Goal: Information Seeking & Learning: Check status

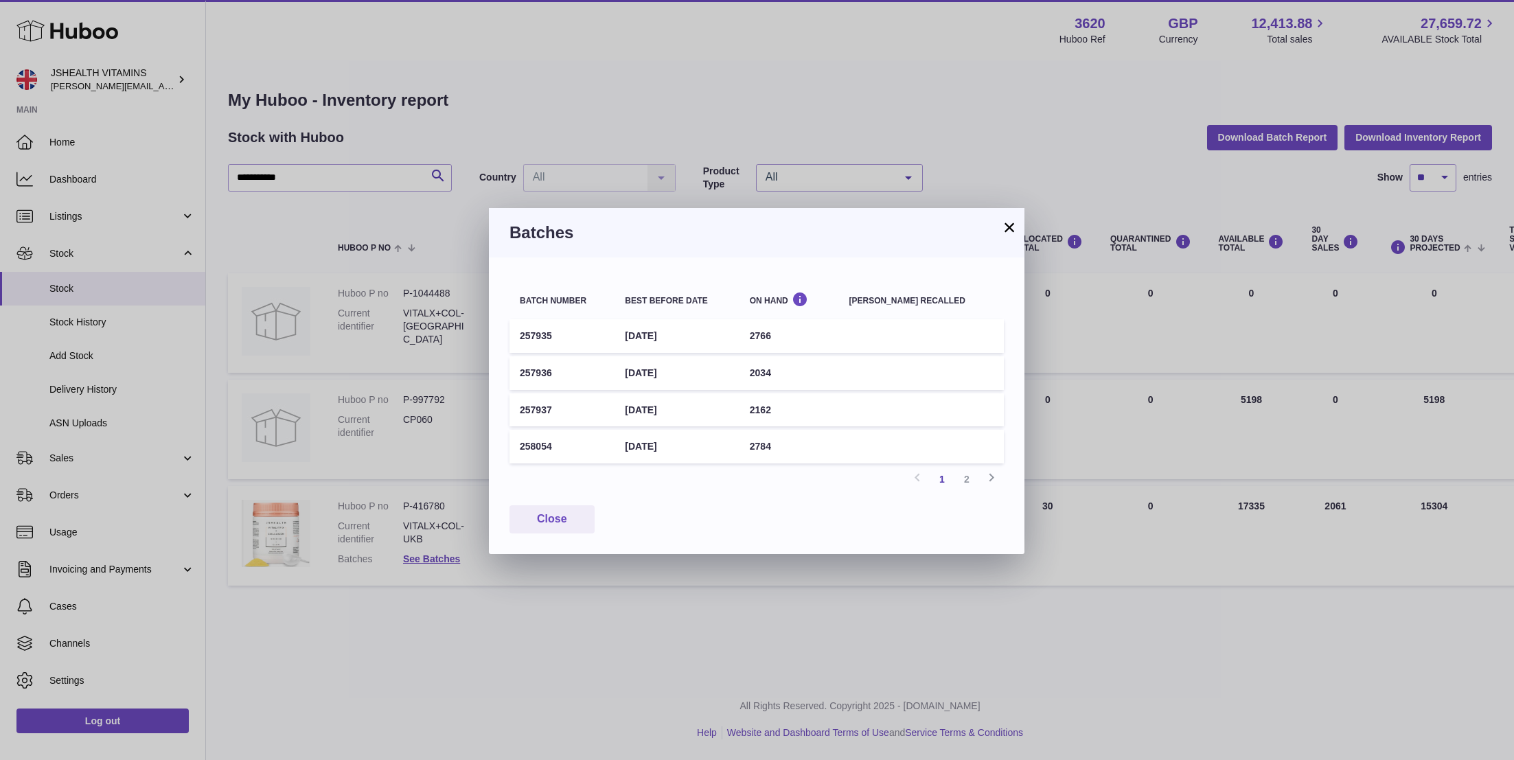
click at [1012, 227] on button "×" at bounding box center [1009, 227] width 16 height 16
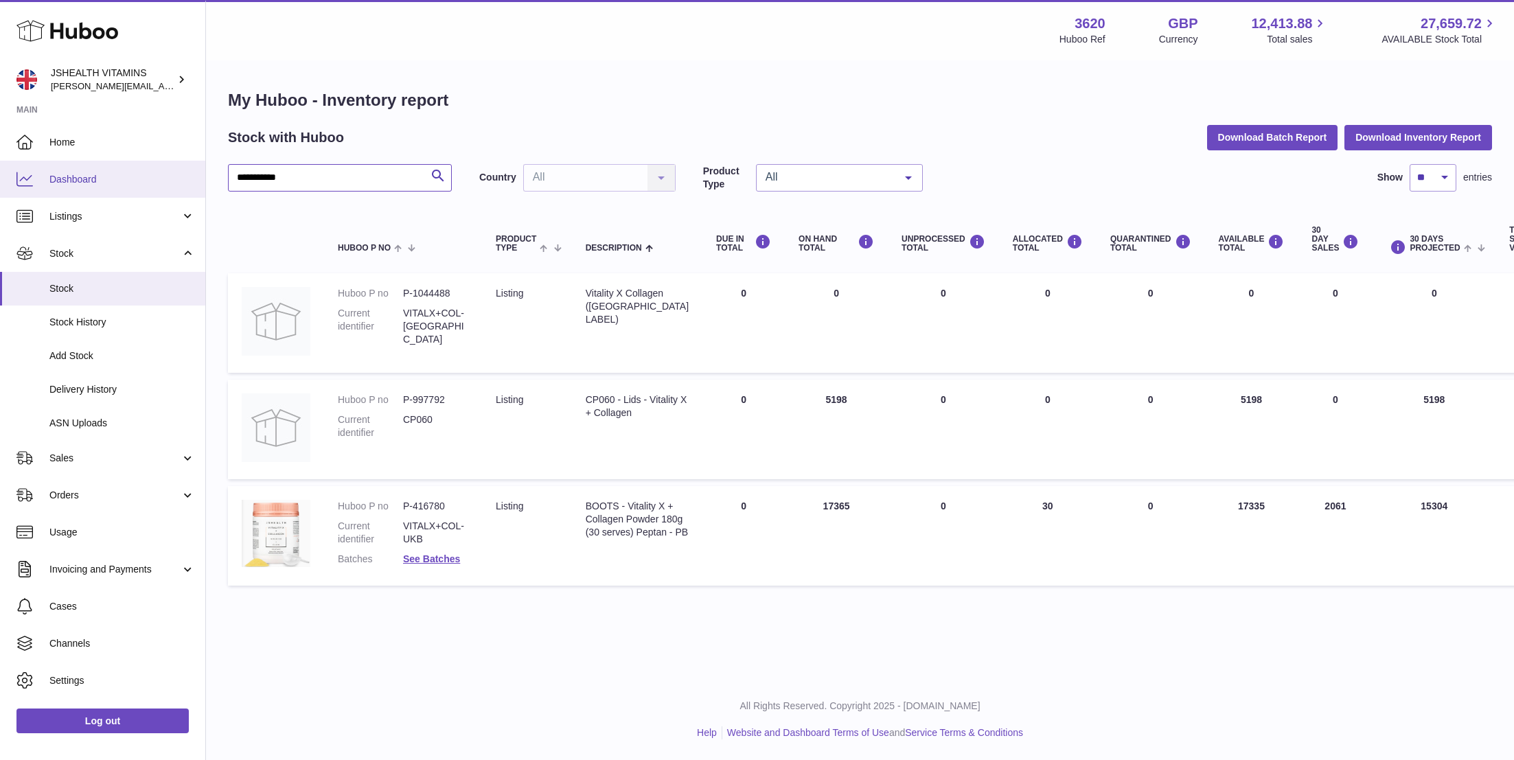
drag, startPoint x: 286, startPoint y: 174, endPoint x: 175, endPoint y: 174, distance: 111.2
click at [175, 174] on div "**********" at bounding box center [757, 380] width 1514 height 760
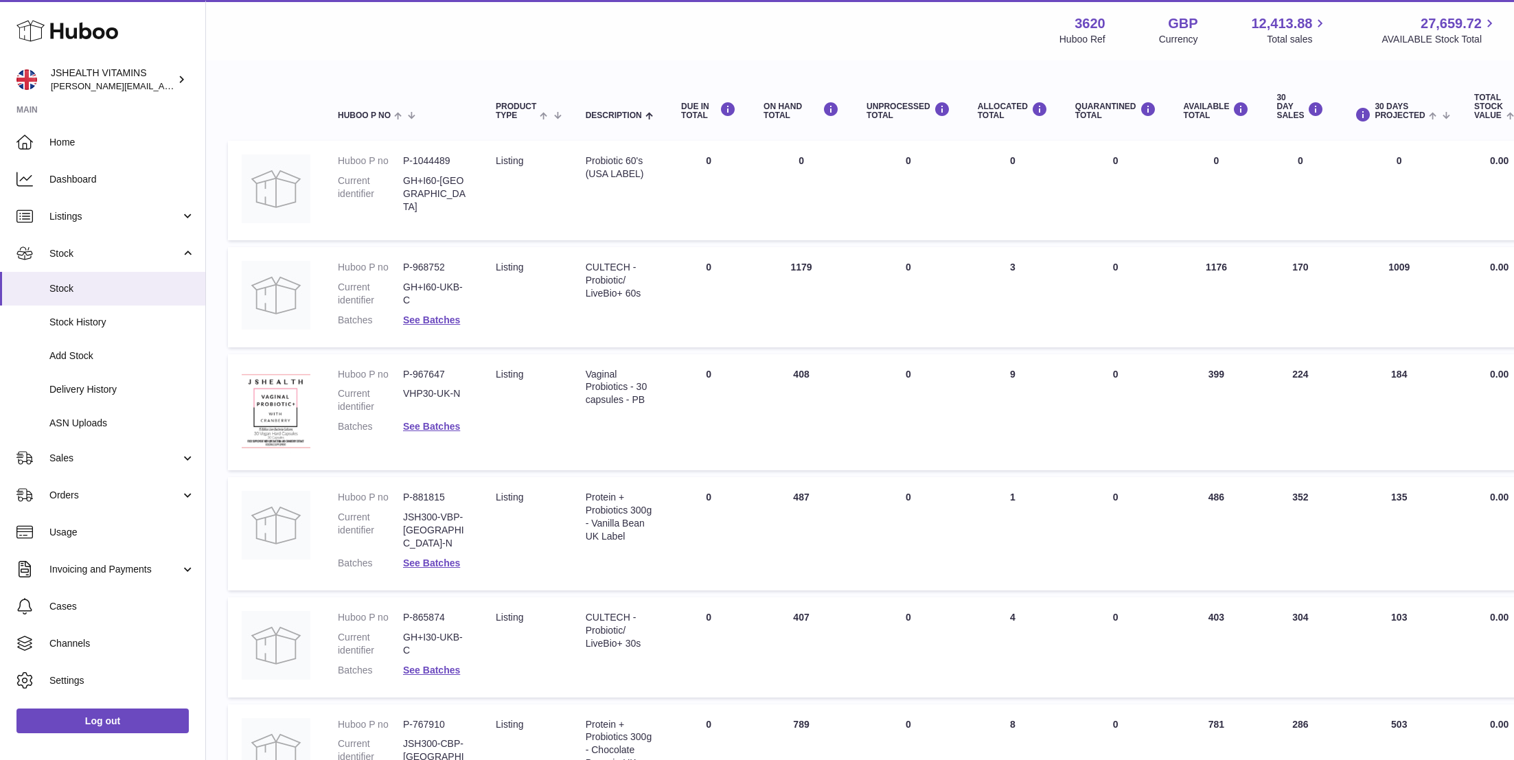
scroll to position [124, 0]
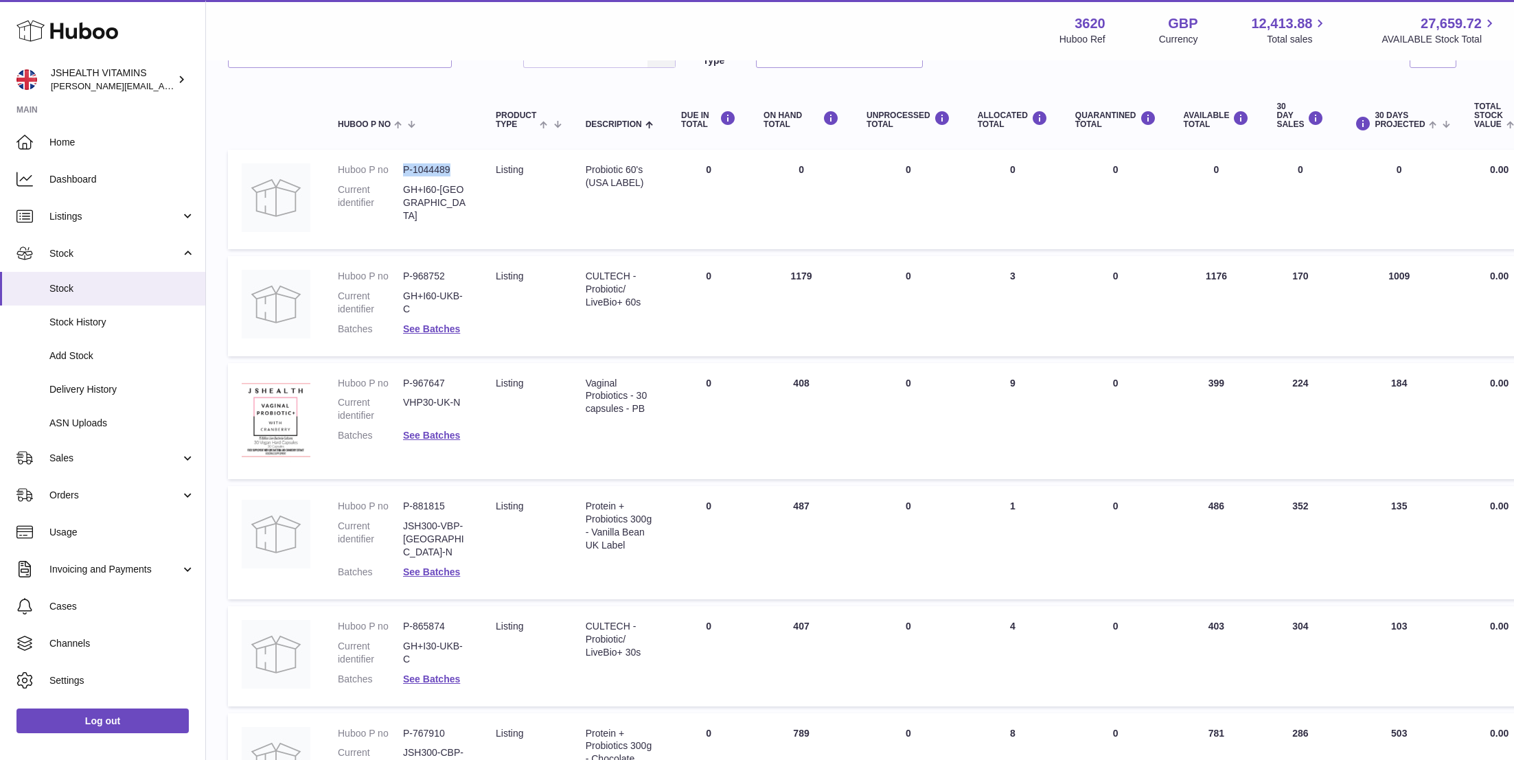
drag, startPoint x: 458, startPoint y: 170, endPoint x: 404, endPoint y: 170, distance: 54.2
click at [404, 170] on dd "P-1044489" at bounding box center [435, 169] width 65 height 13
copy dd "P-1044489"
click at [436, 325] on link "See Batches" at bounding box center [431, 328] width 57 height 11
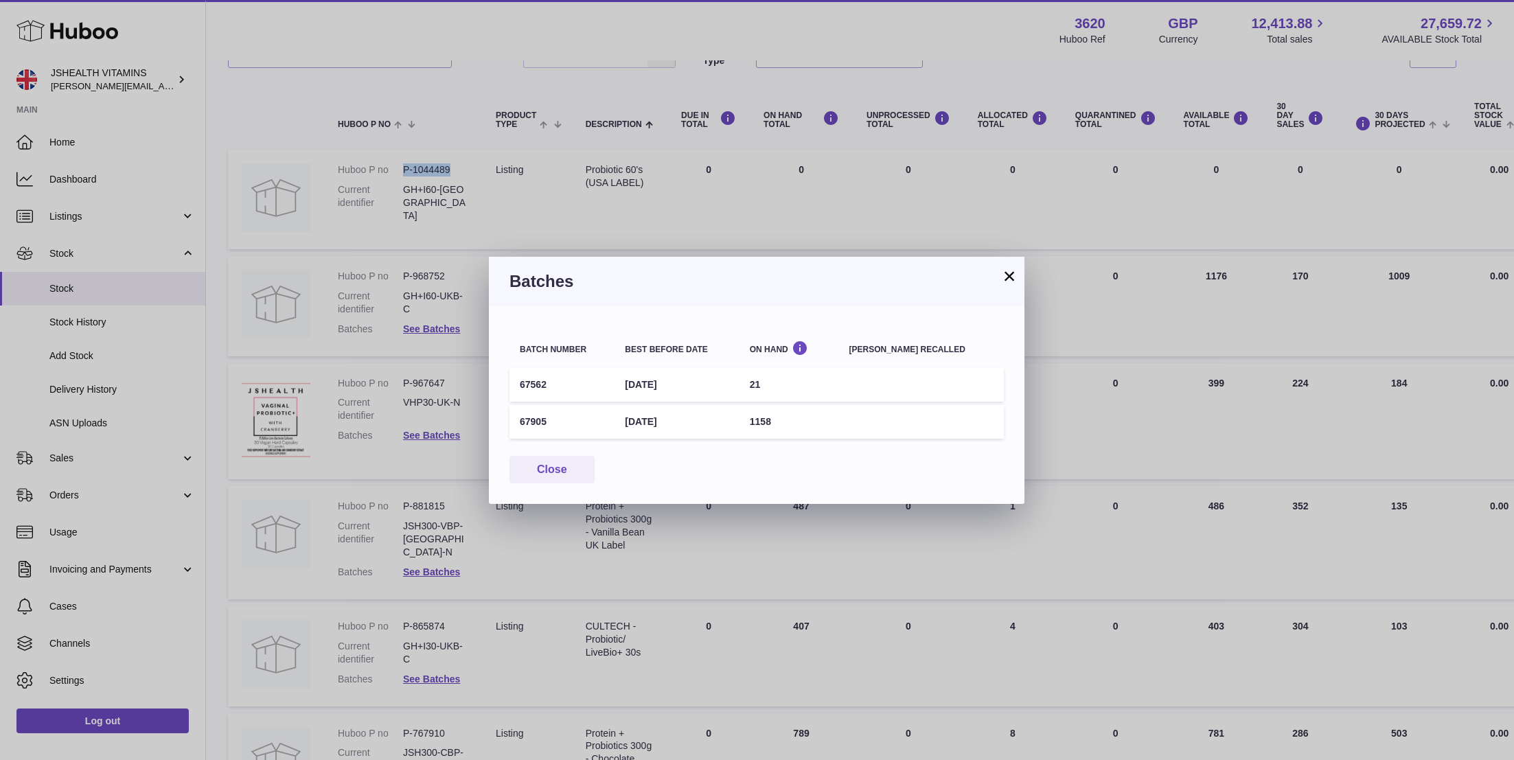
drag, startPoint x: 566, startPoint y: 420, endPoint x: 512, endPoint y: 420, distance: 54.9
click at [512, 420] on td "67905" at bounding box center [561, 422] width 105 height 34
copy td "67905"
drag, startPoint x: 716, startPoint y: 420, endPoint x: 622, endPoint y: 420, distance: 94.1
click at [622, 420] on tr "67905 [DATE] 1158" at bounding box center [756, 422] width 494 height 34
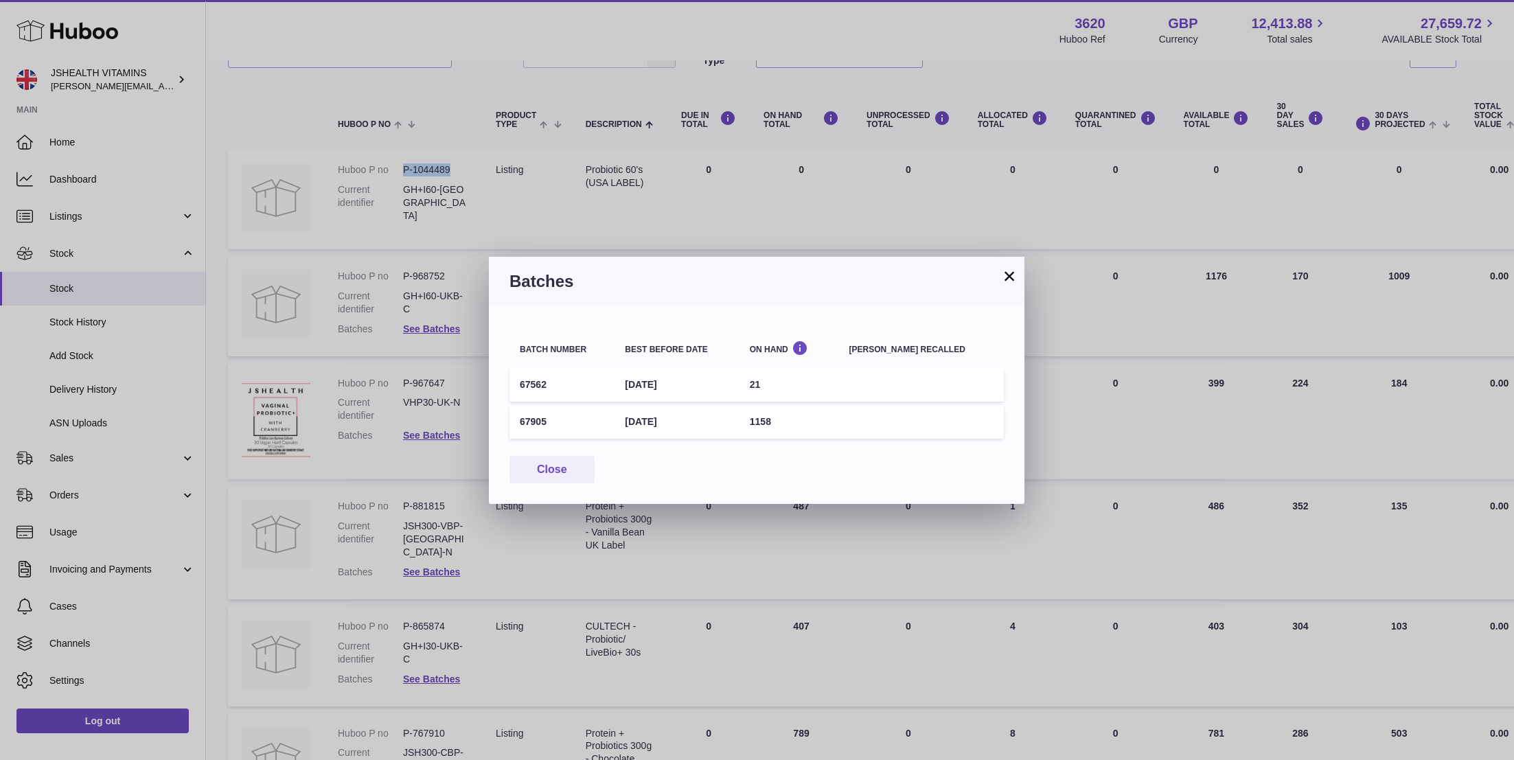
copy tr "[DATE]"
click at [1004, 280] on button "×" at bounding box center [1009, 276] width 16 height 16
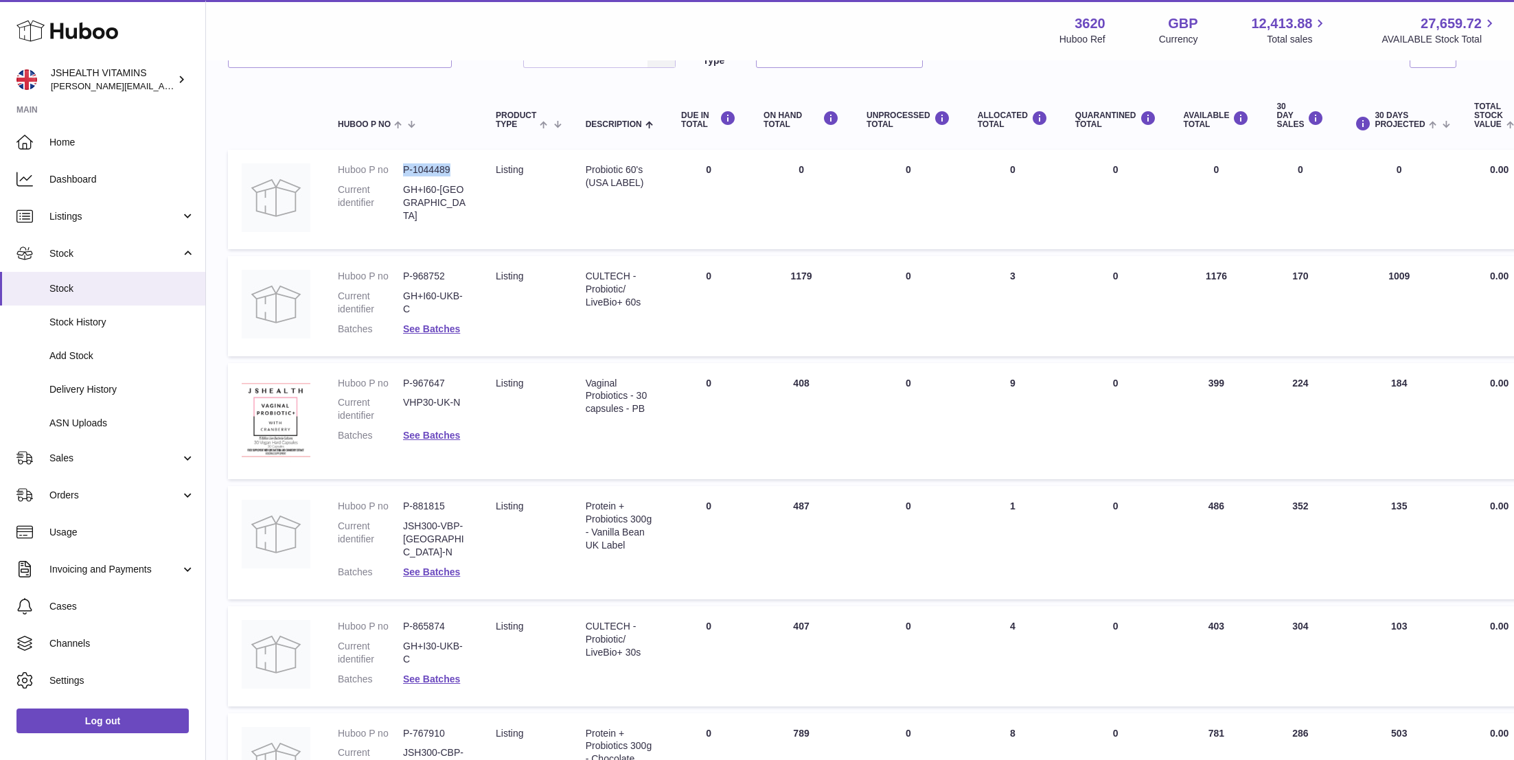
scroll to position [0, 0]
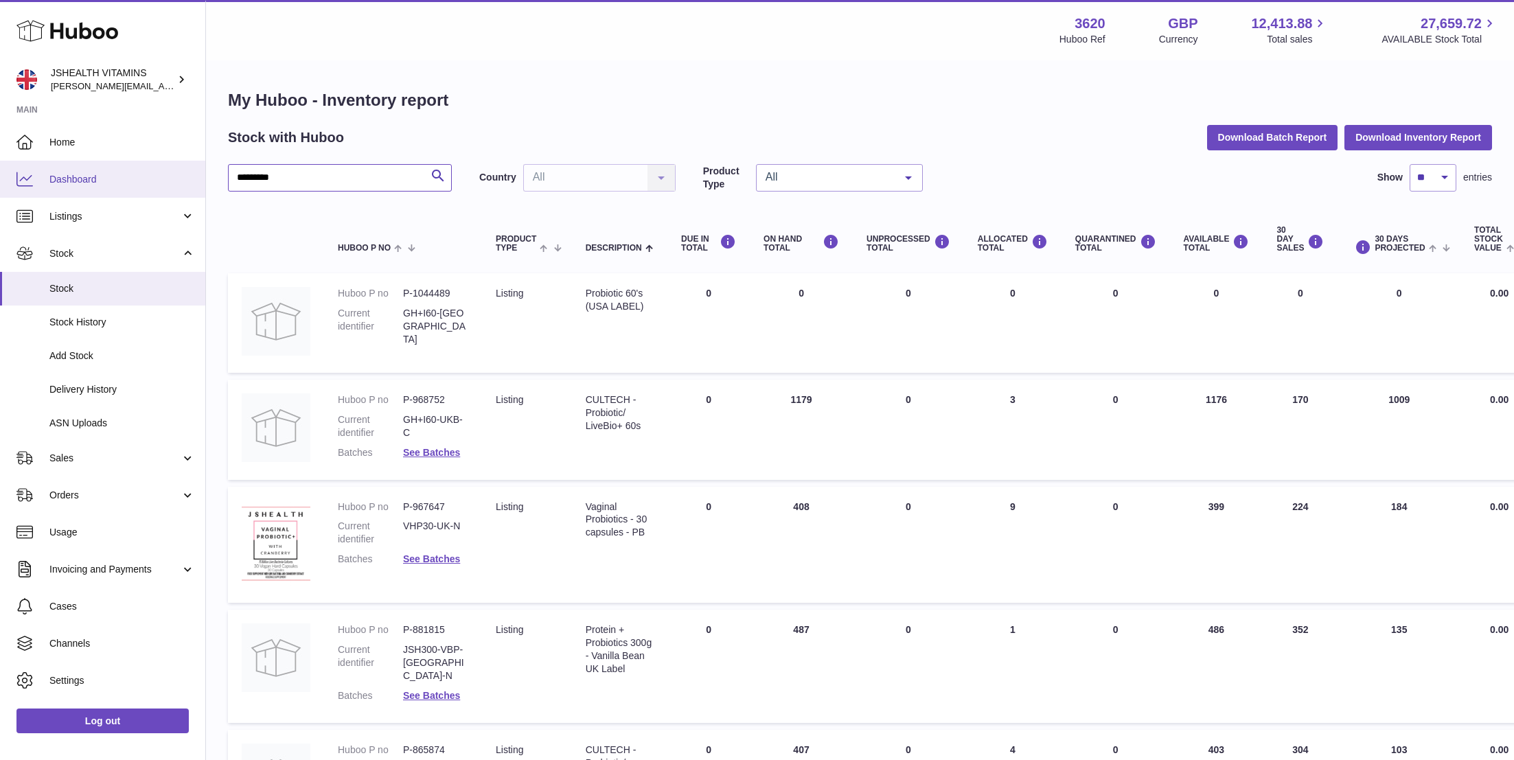
drag, startPoint x: 288, startPoint y: 178, endPoint x: 175, endPoint y: 178, distance: 113.3
click at [175, 178] on div "Huboo JSHEALTH VITAMINS [EMAIL_ADDRESS][DOMAIN_NAME] Main Home Dashboard Listin…" at bounding box center [757, 585] width 1514 height 1171
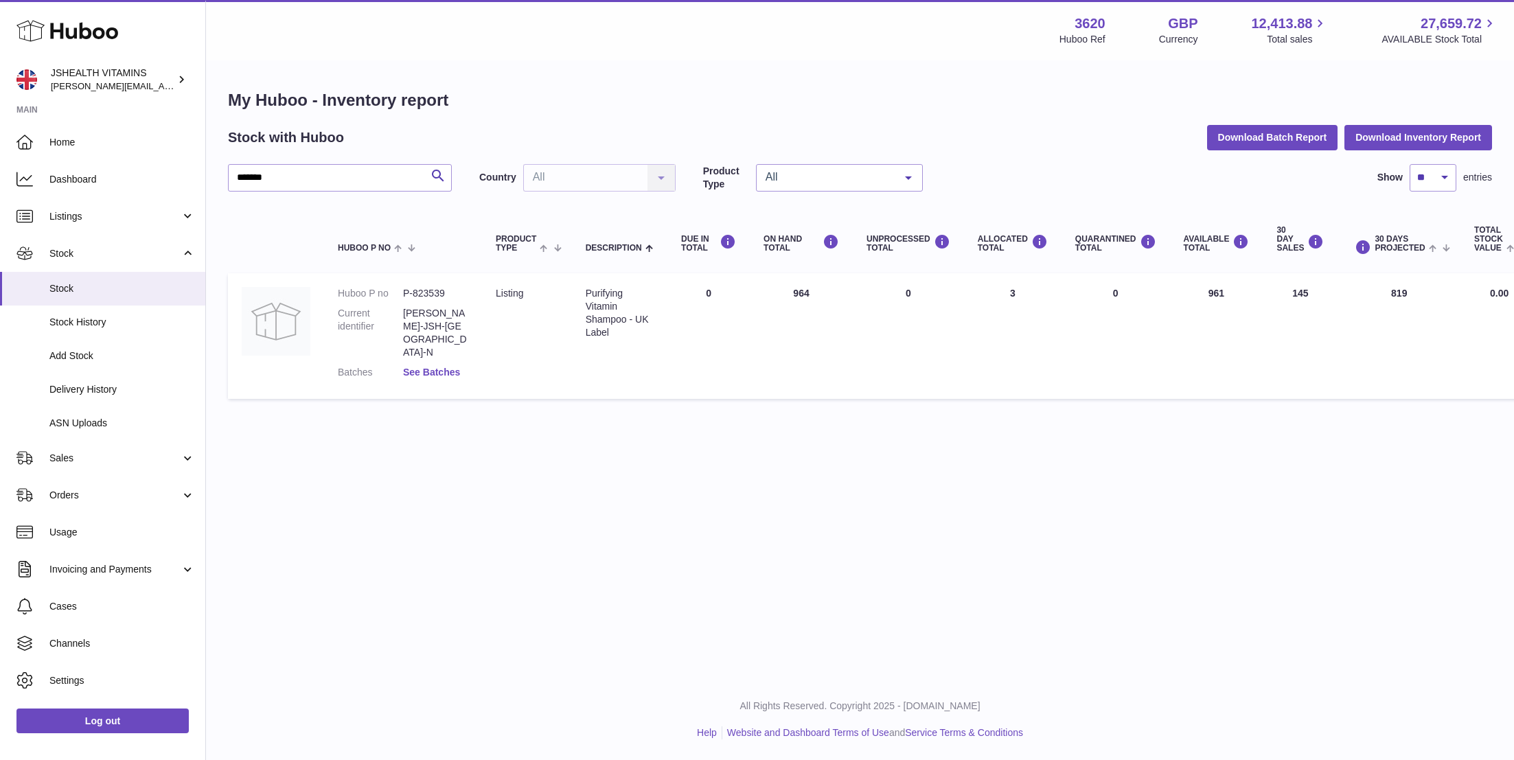
click at [449, 367] on link "See Batches" at bounding box center [431, 372] width 57 height 11
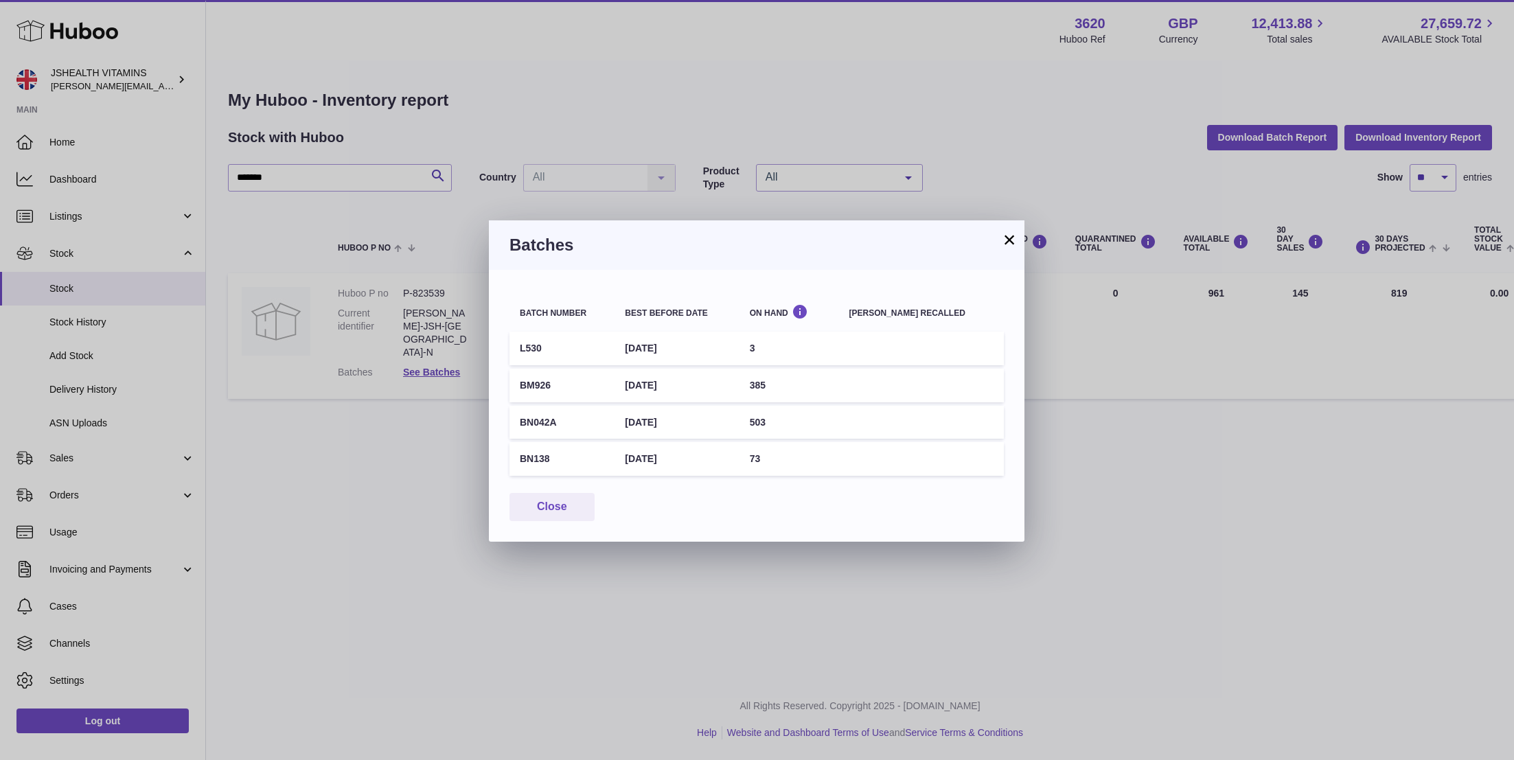
drag, startPoint x: 555, startPoint y: 389, endPoint x: 520, endPoint y: 389, distance: 35.0
click at [520, 389] on td "BM926" at bounding box center [561, 386] width 105 height 34
copy td "BM926"
click at [1011, 237] on button "×" at bounding box center [1009, 239] width 16 height 16
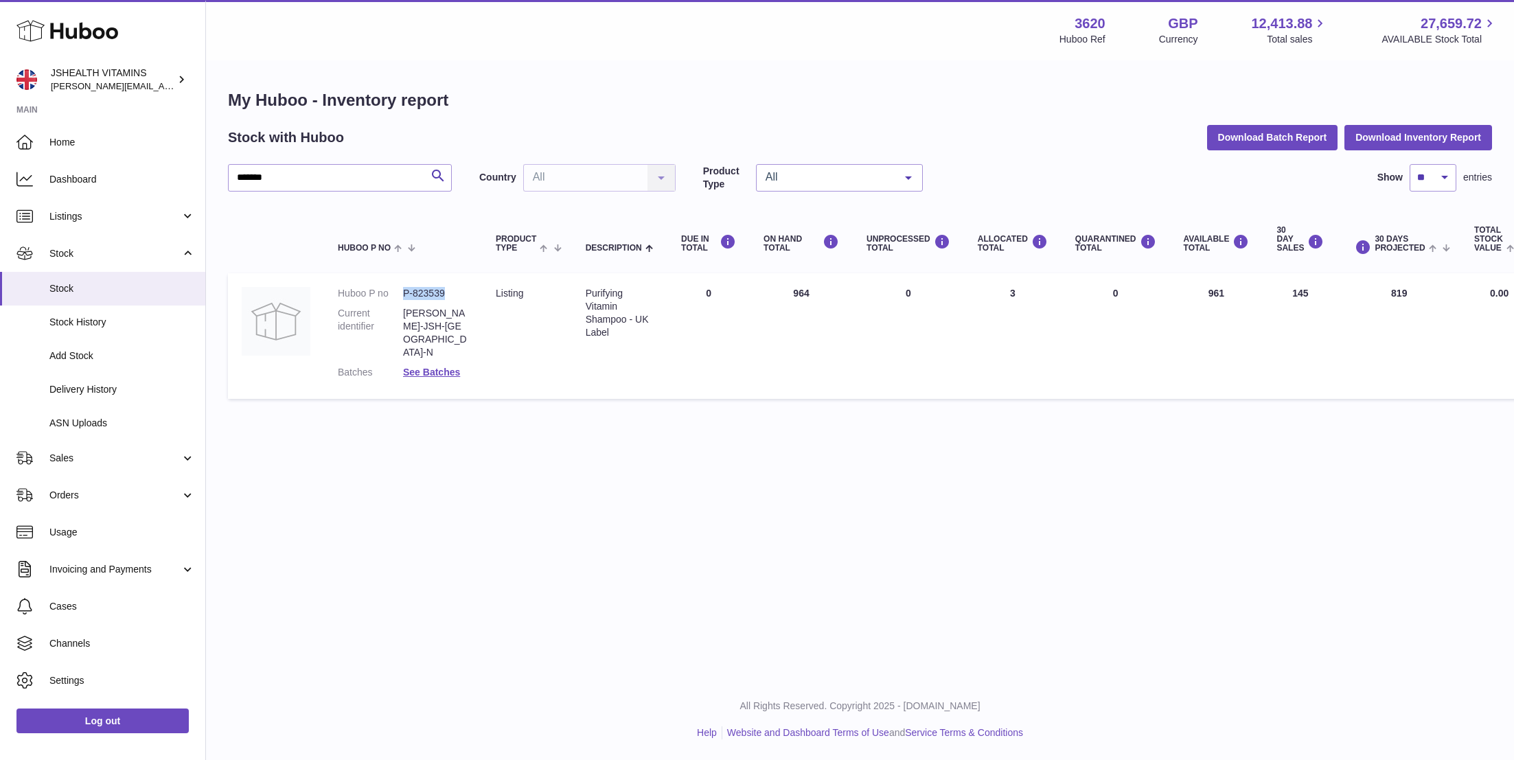
drag, startPoint x: 446, startPoint y: 289, endPoint x: 399, endPoint y: 289, distance: 47.4
click at [399, 289] on dl "Huboo P no P-823539 Current identifier [PERSON_NAME]-JSH-[GEOGRAPHIC_DATA]-N Ba…" at bounding box center [403, 336] width 130 height 98
copy dl "P-823539"
drag, startPoint x: 298, startPoint y: 176, endPoint x: 207, endPoint y: 176, distance: 90.6
click at [207, 176] on div "My Huboo - Inventory report Stock with Huboo Download Batch Report Download Inv…" at bounding box center [860, 247] width 1308 height 371
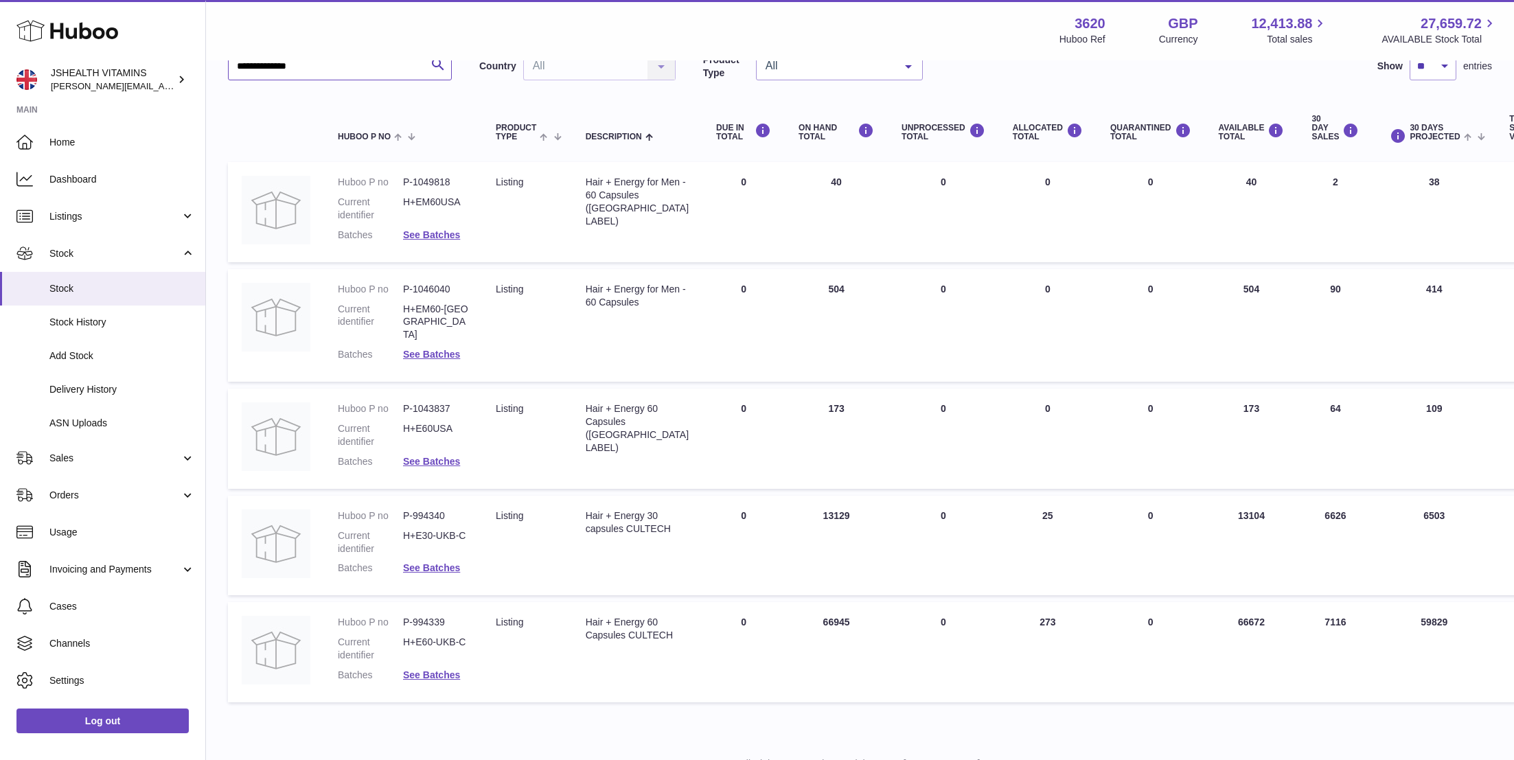
scroll to position [112, 0]
drag, startPoint x: 463, startPoint y: 609, endPoint x: 394, endPoint y: 608, distance: 68.7
click at [394, 615] on dl "Huboo P no P-994339 Current identifier H+E60-UKB-C Batches See Batches" at bounding box center [403, 651] width 130 height 73
copy dl "P-994339"
click at [420, 669] on link "See Batches" at bounding box center [431, 674] width 57 height 11
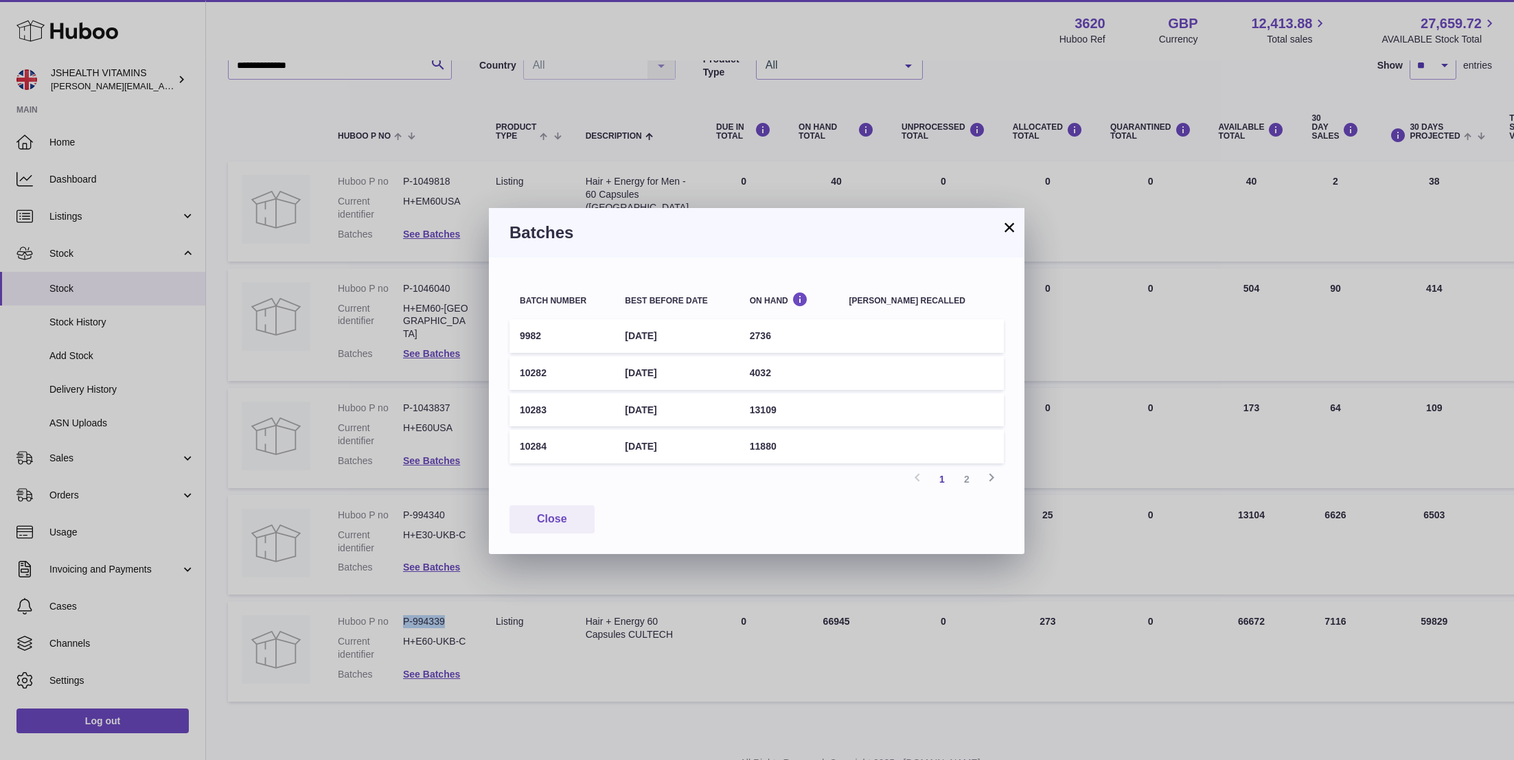
drag, startPoint x: 564, startPoint y: 372, endPoint x: 520, endPoint y: 372, distance: 43.3
click at [520, 372] on td "10282" at bounding box center [561, 373] width 105 height 34
copy td "10282"
drag, startPoint x: 704, startPoint y: 371, endPoint x: 632, endPoint y: 371, distance: 71.4
click at [632, 371] on td "[DATE]" at bounding box center [676, 373] width 124 height 34
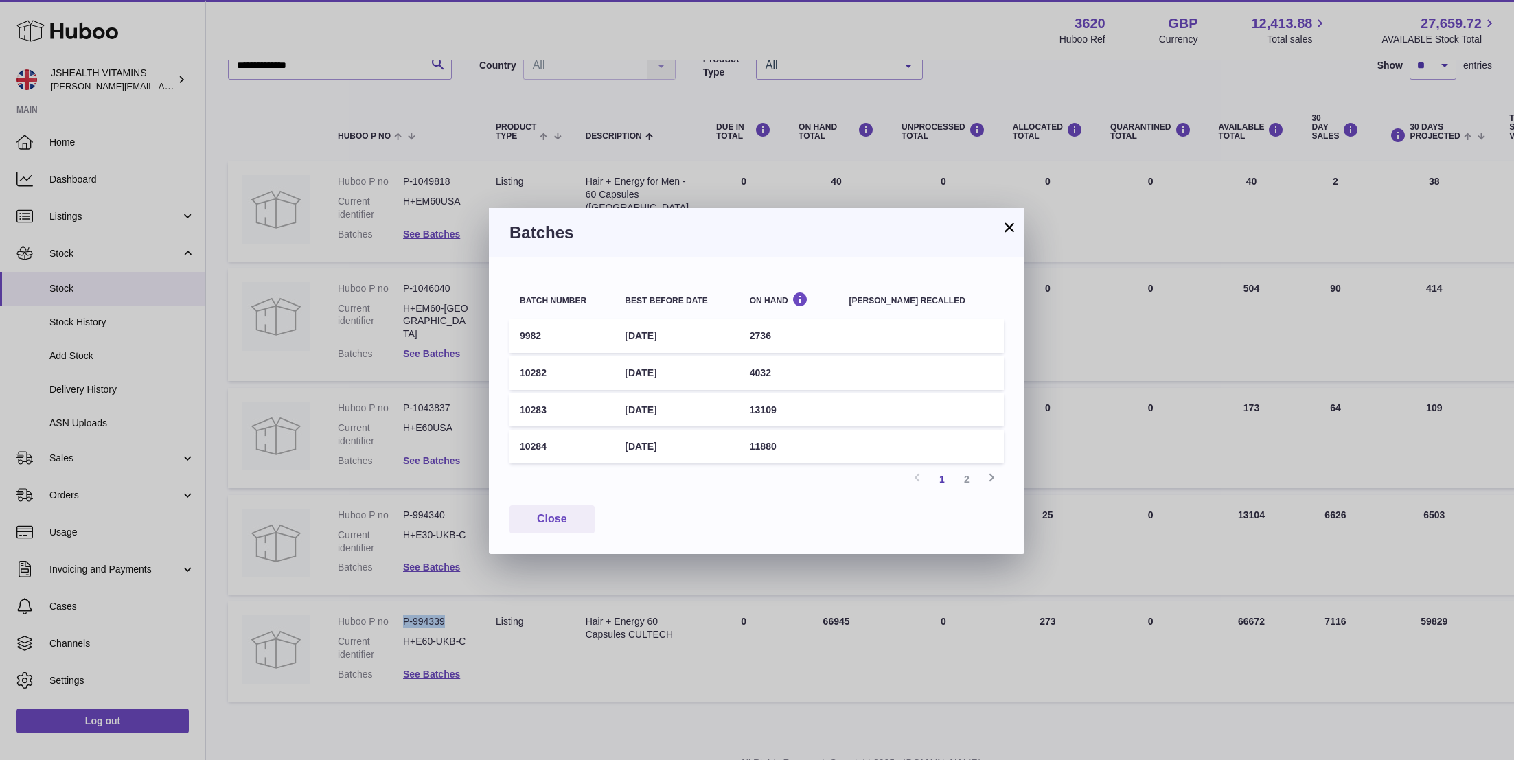
copy td "[DATE]"
click at [1009, 231] on button "×" at bounding box center [1009, 227] width 16 height 16
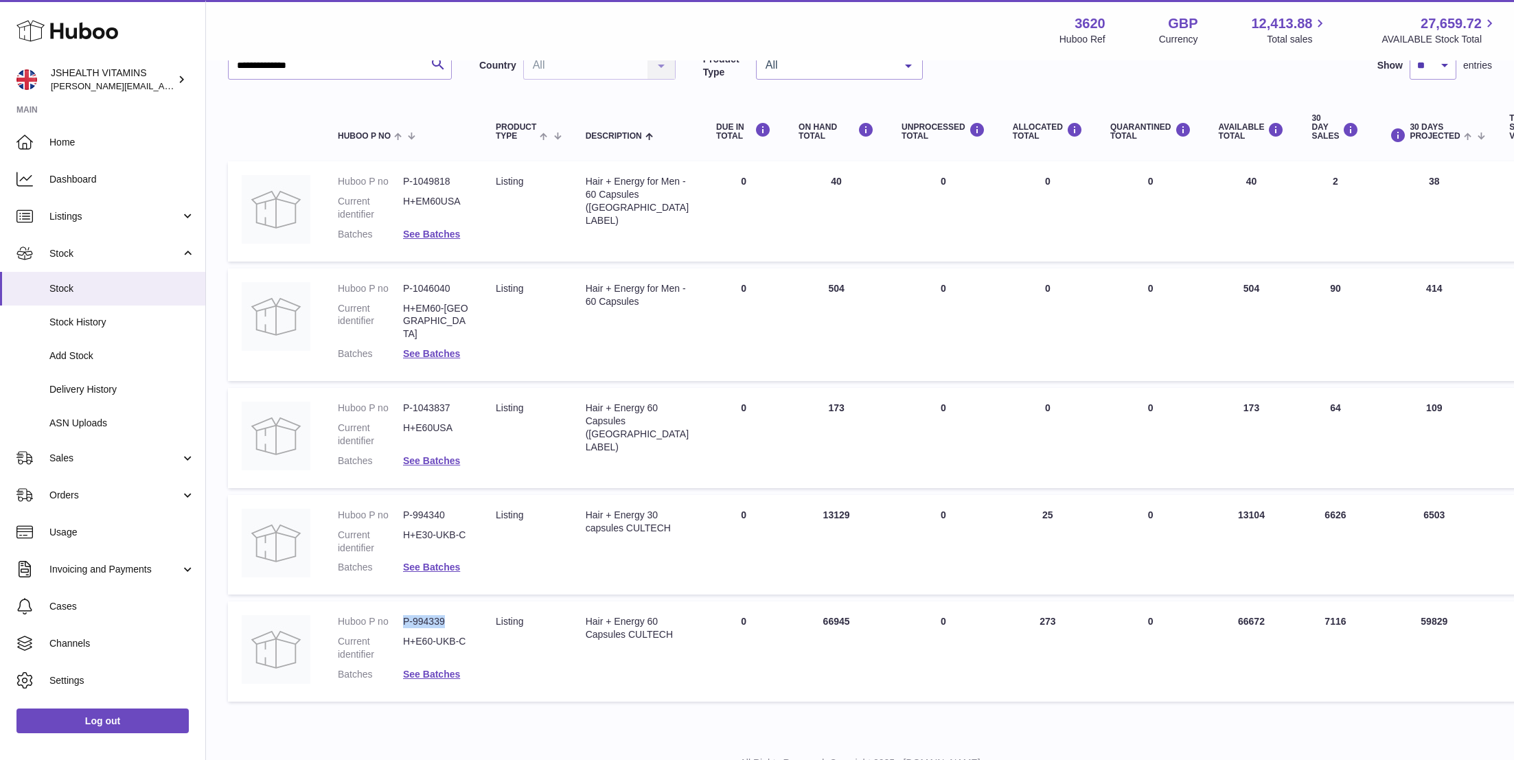
scroll to position [0, 0]
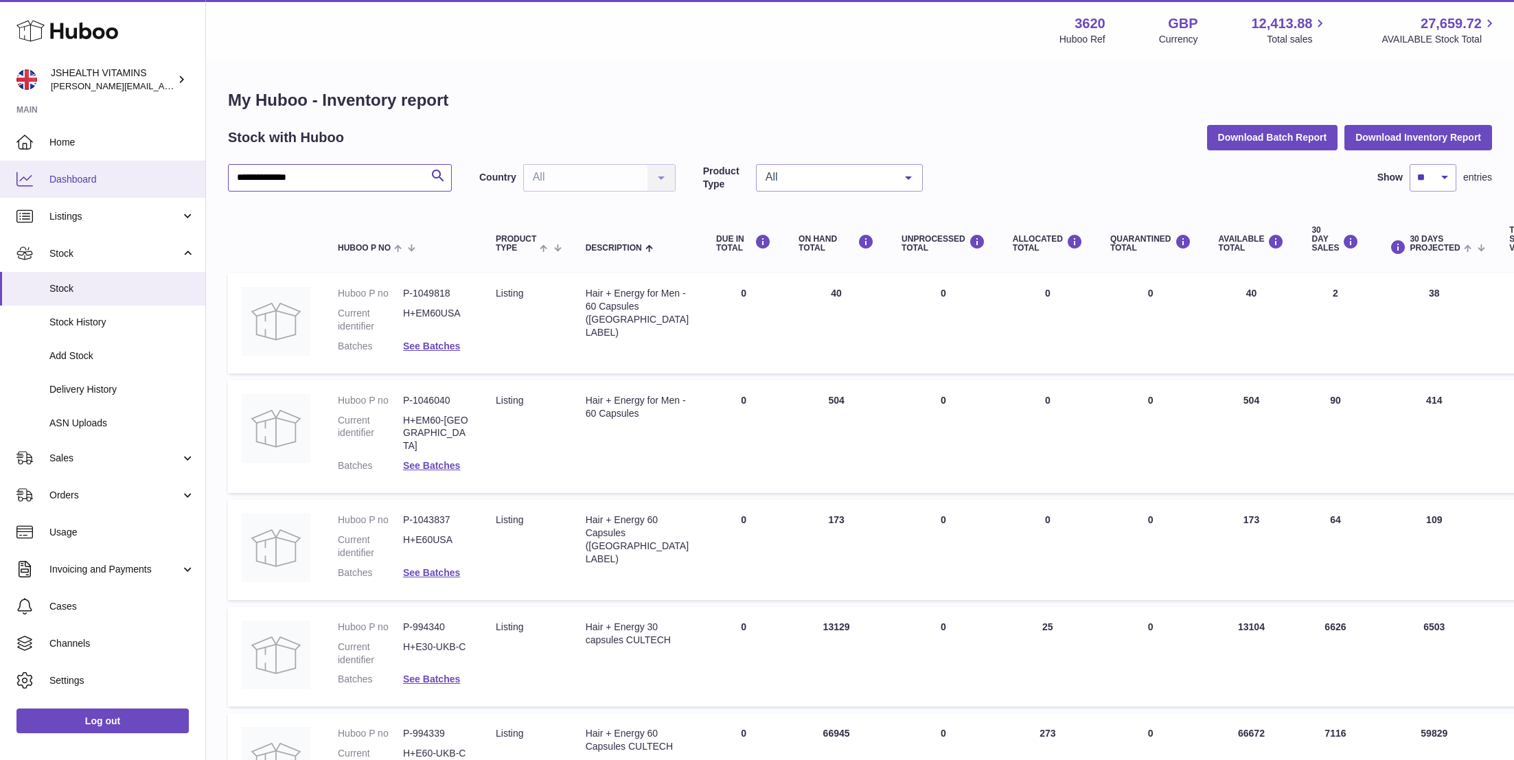
drag, startPoint x: 312, startPoint y: 177, endPoint x: 139, endPoint y: 177, distance: 172.3
click at [139, 177] on div "**********" at bounding box center [757, 464] width 1514 height 929
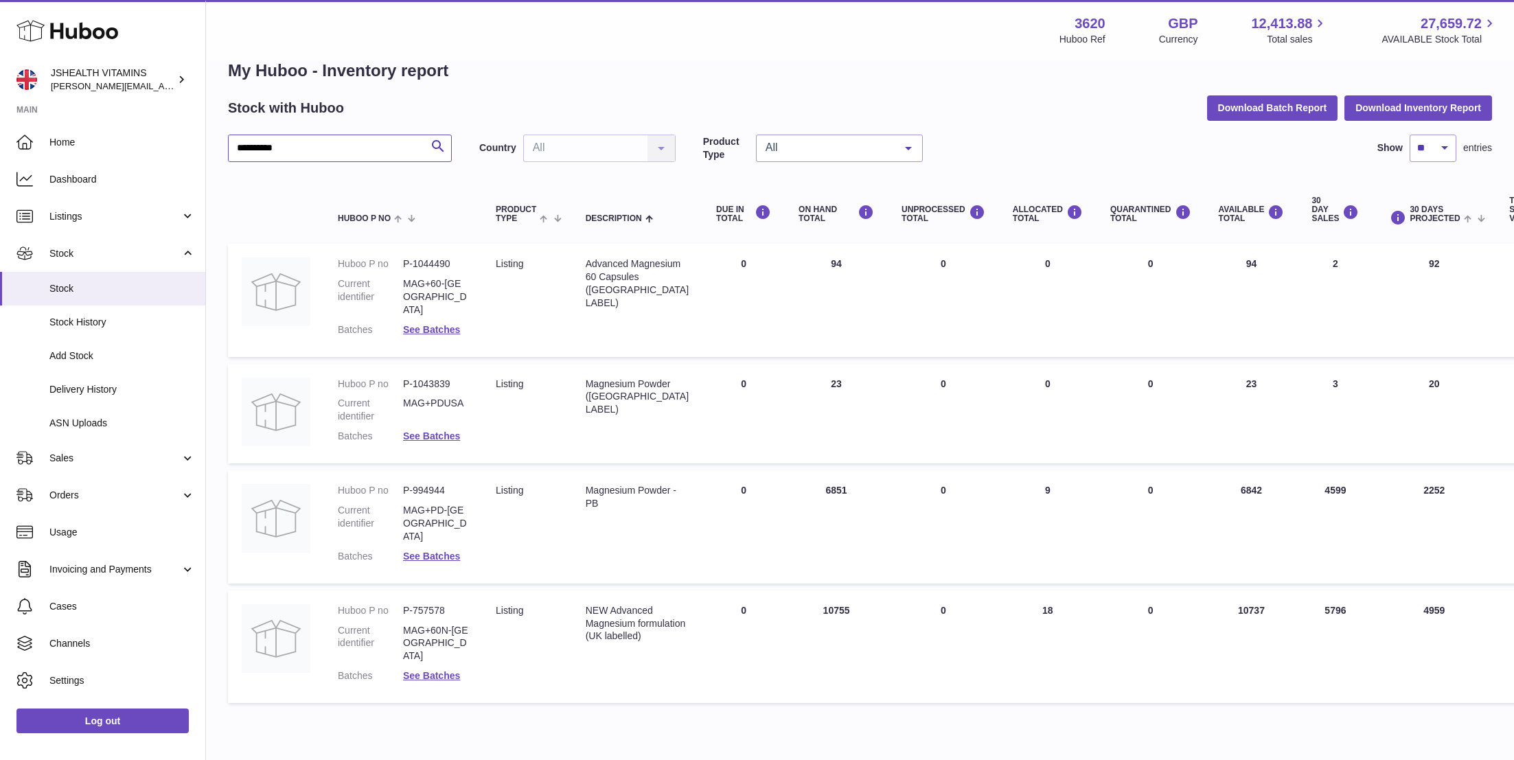
scroll to position [33, 0]
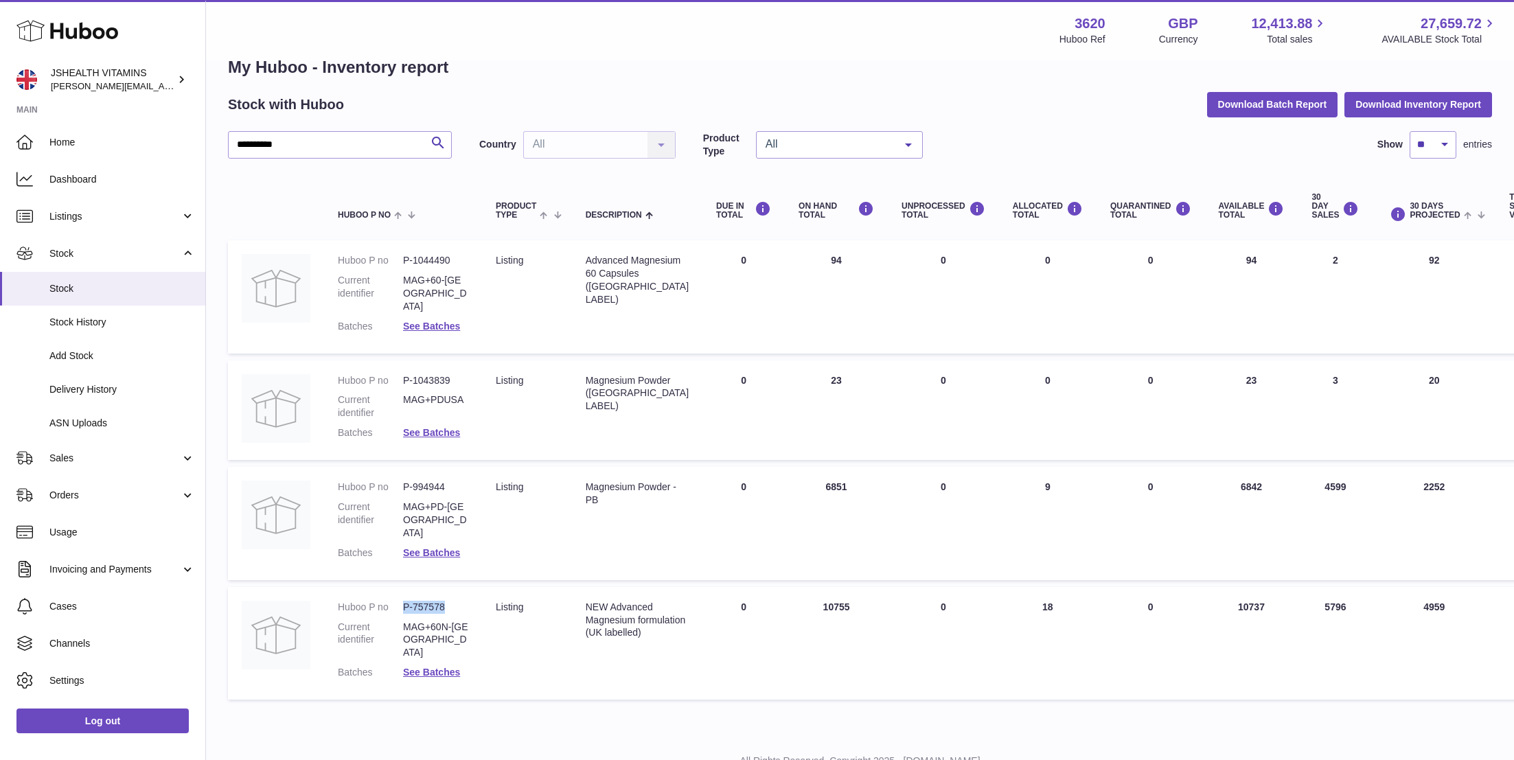
drag, startPoint x: 450, startPoint y: 575, endPoint x: 404, endPoint y: 577, distance: 45.4
click at [404, 601] on dd "P-757578" at bounding box center [435, 607] width 65 height 13
copy dd "P-757578"
click at [433, 667] on link "See Batches" at bounding box center [431, 672] width 57 height 11
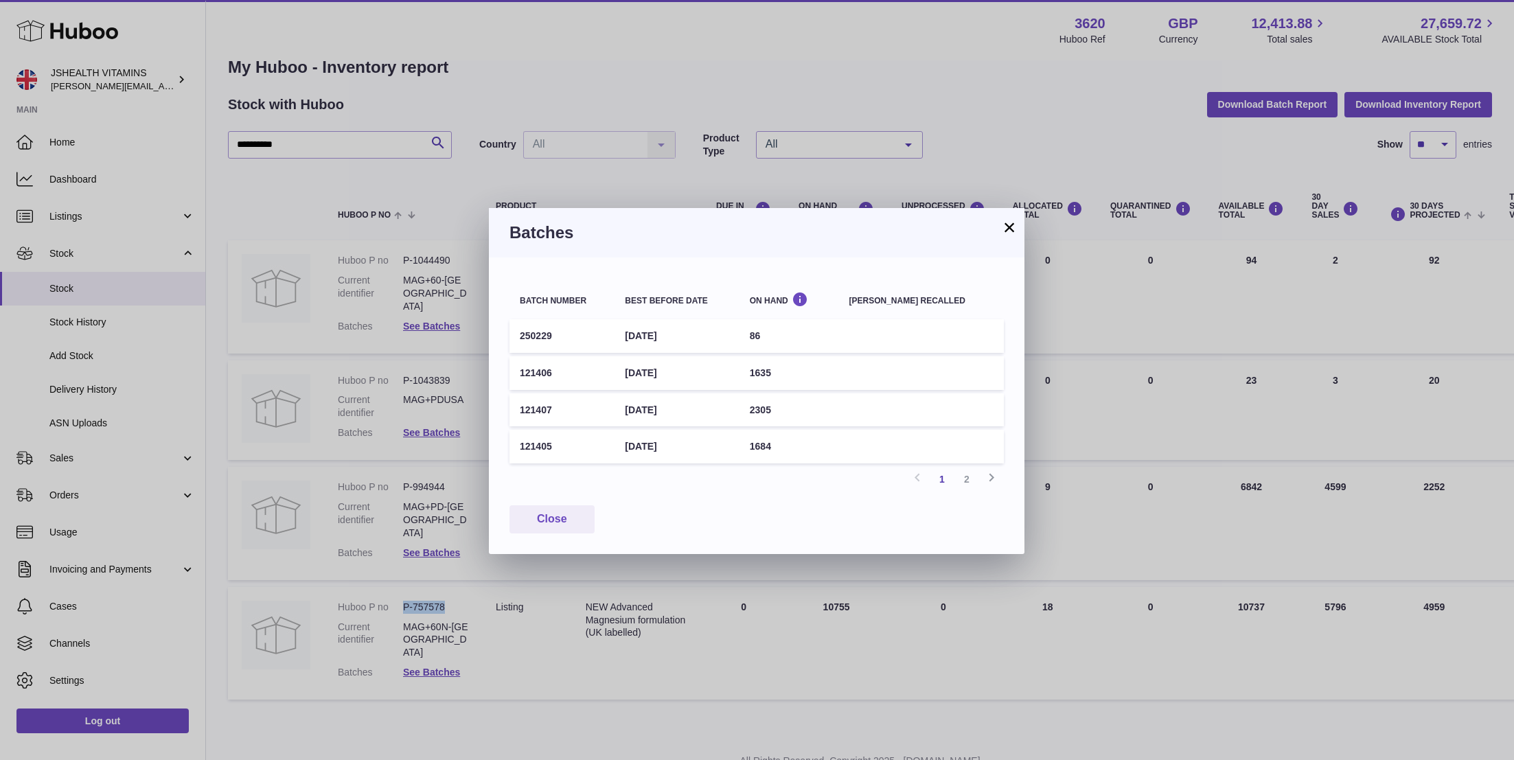
drag, startPoint x: 567, startPoint y: 409, endPoint x: 514, endPoint y: 409, distance: 52.9
click at [514, 409] on td "121407" at bounding box center [561, 410] width 105 height 34
copy td "121407"
drag, startPoint x: 565, startPoint y: 377, endPoint x: 518, endPoint y: 378, distance: 46.7
click at [518, 378] on td "121406" at bounding box center [561, 373] width 105 height 34
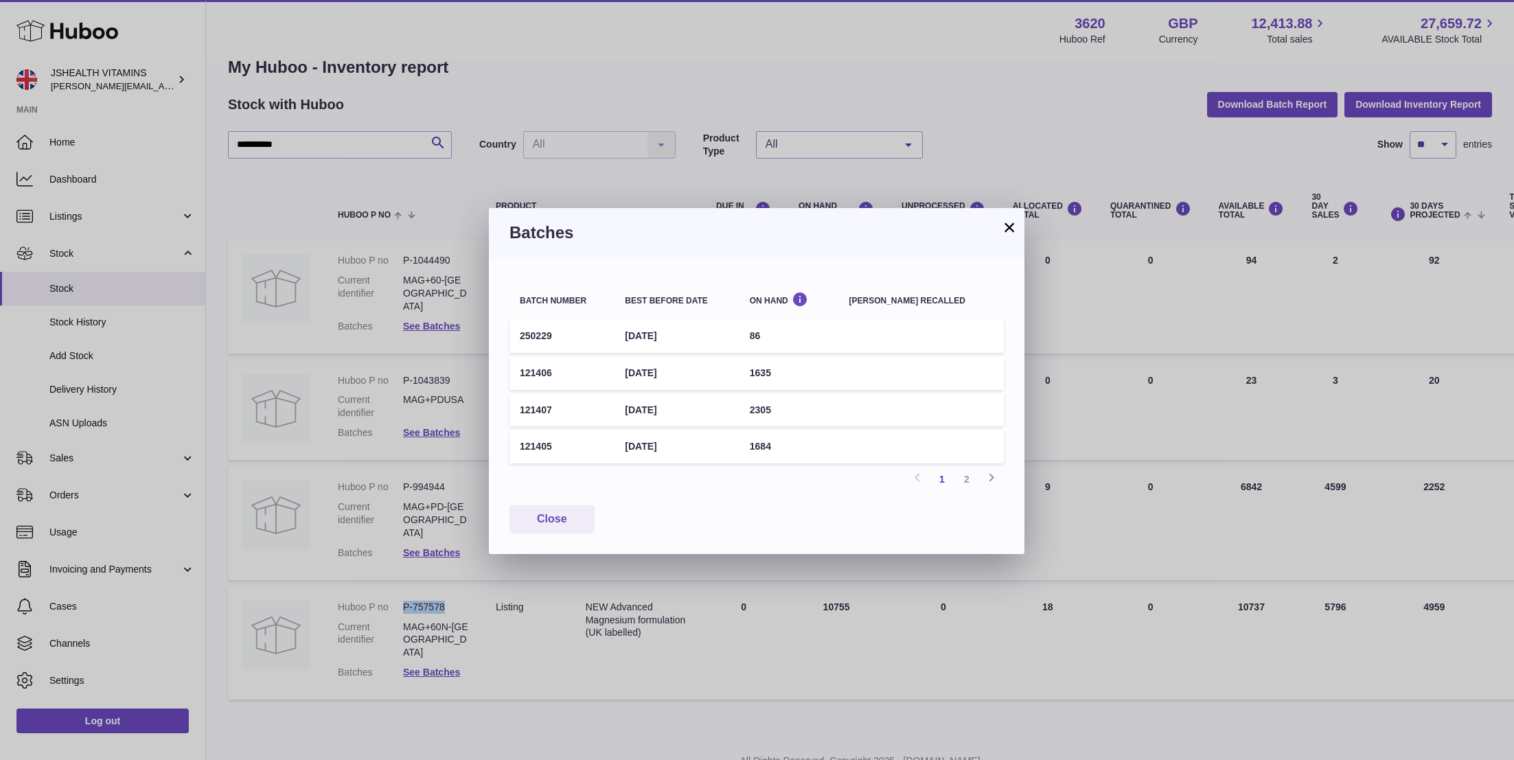
drag, startPoint x: 706, startPoint y: 375, endPoint x: 637, endPoint y: 375, distance: 69.3
click at [637, 375] on td "[DATE]" at bounding box center [676, 373] width 124 height 34
click at [1005, 231] on button "×" at bounding box center [1009, 227] width 16 height 16
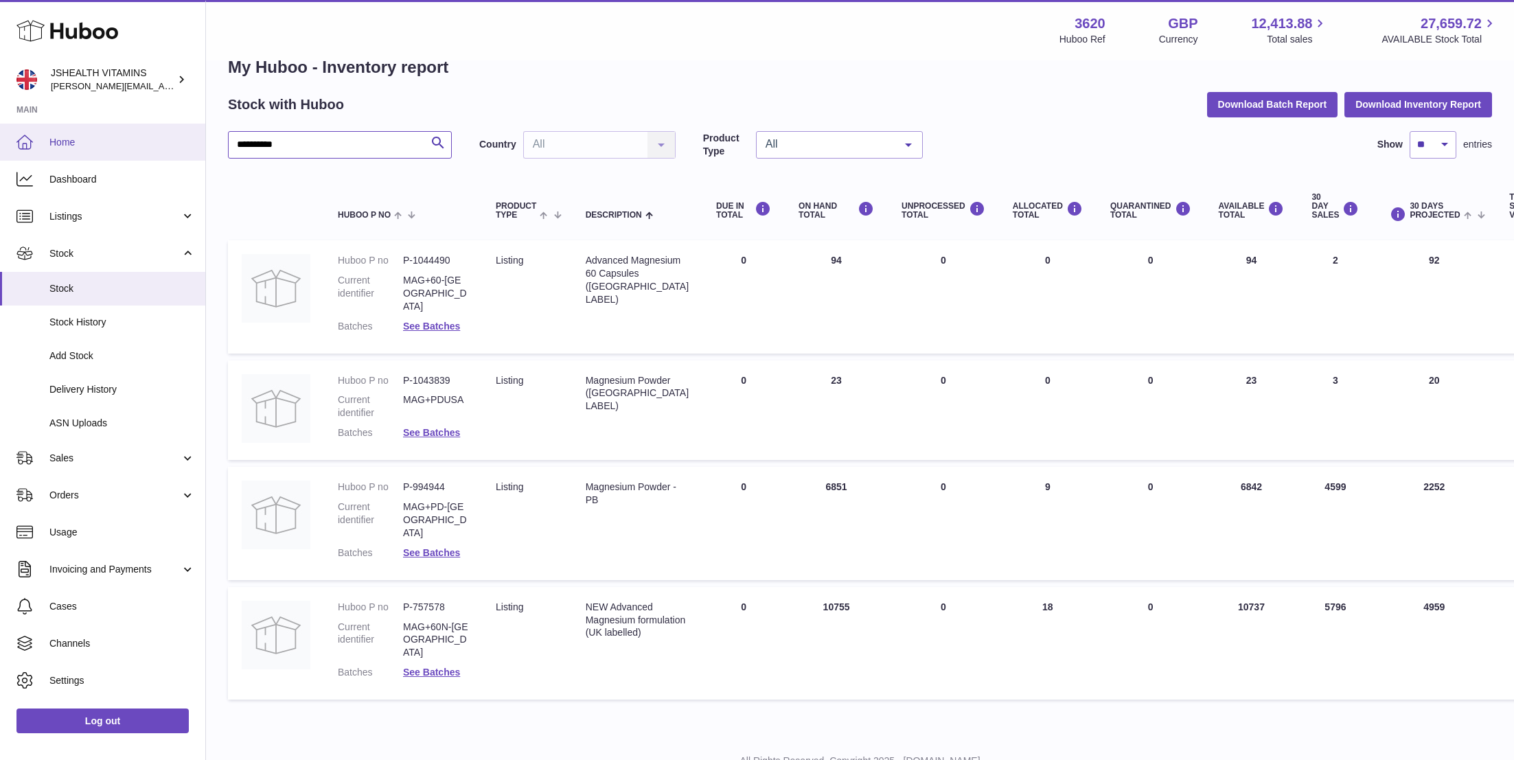
drag, startPoint x: 288, startPoint y: 142, endPoint x: 186, endPoint y: 142, distance: 102.3
click at [186, 142] on div "Huboo JSHEALTH VITAMINS [EMAIL_ADDRESS][DOMAIN_NAME] Main Home Dashboard Listin…" at bounding box center [757, 391] width 1514 height 848
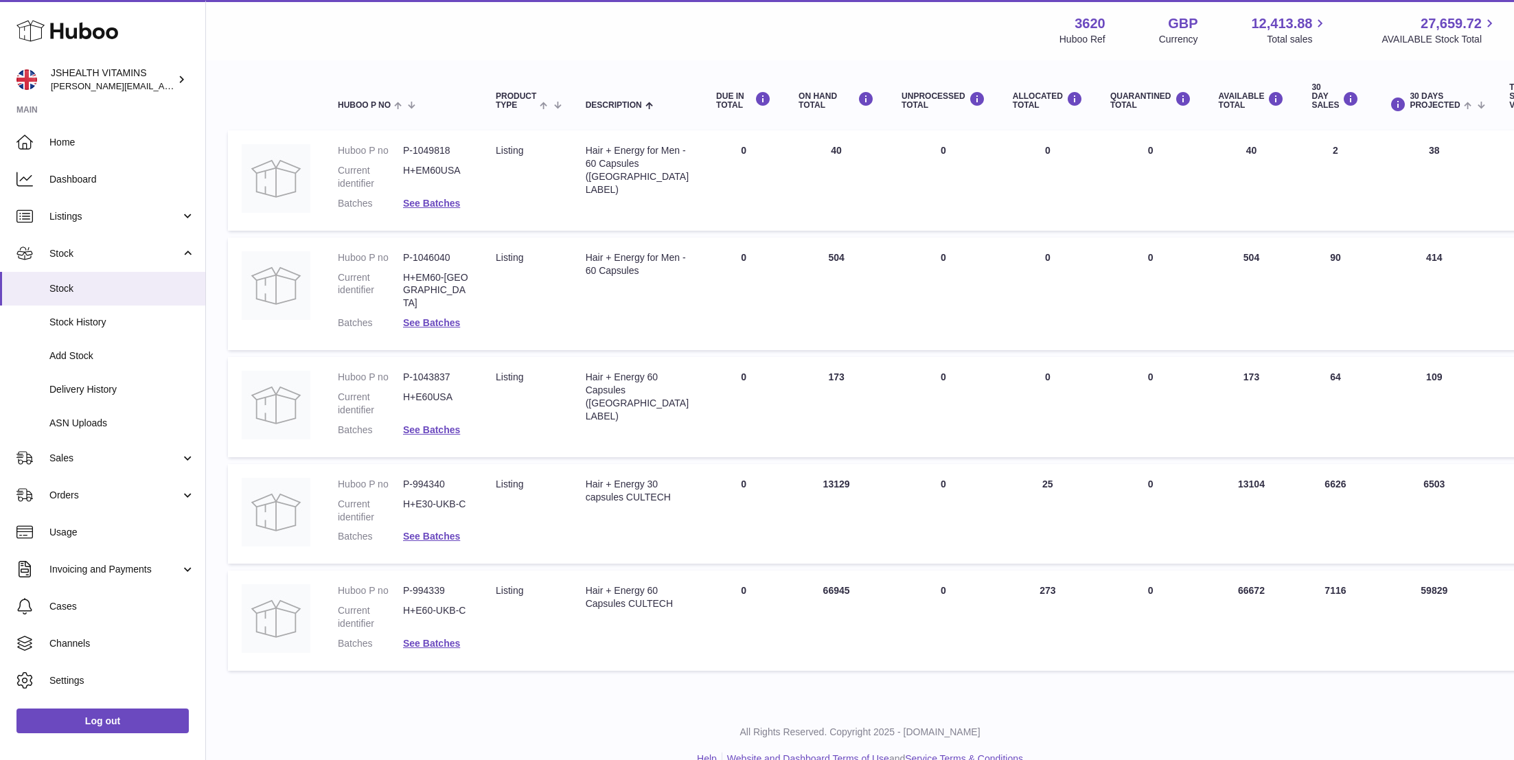
scroll to position [154, 0]
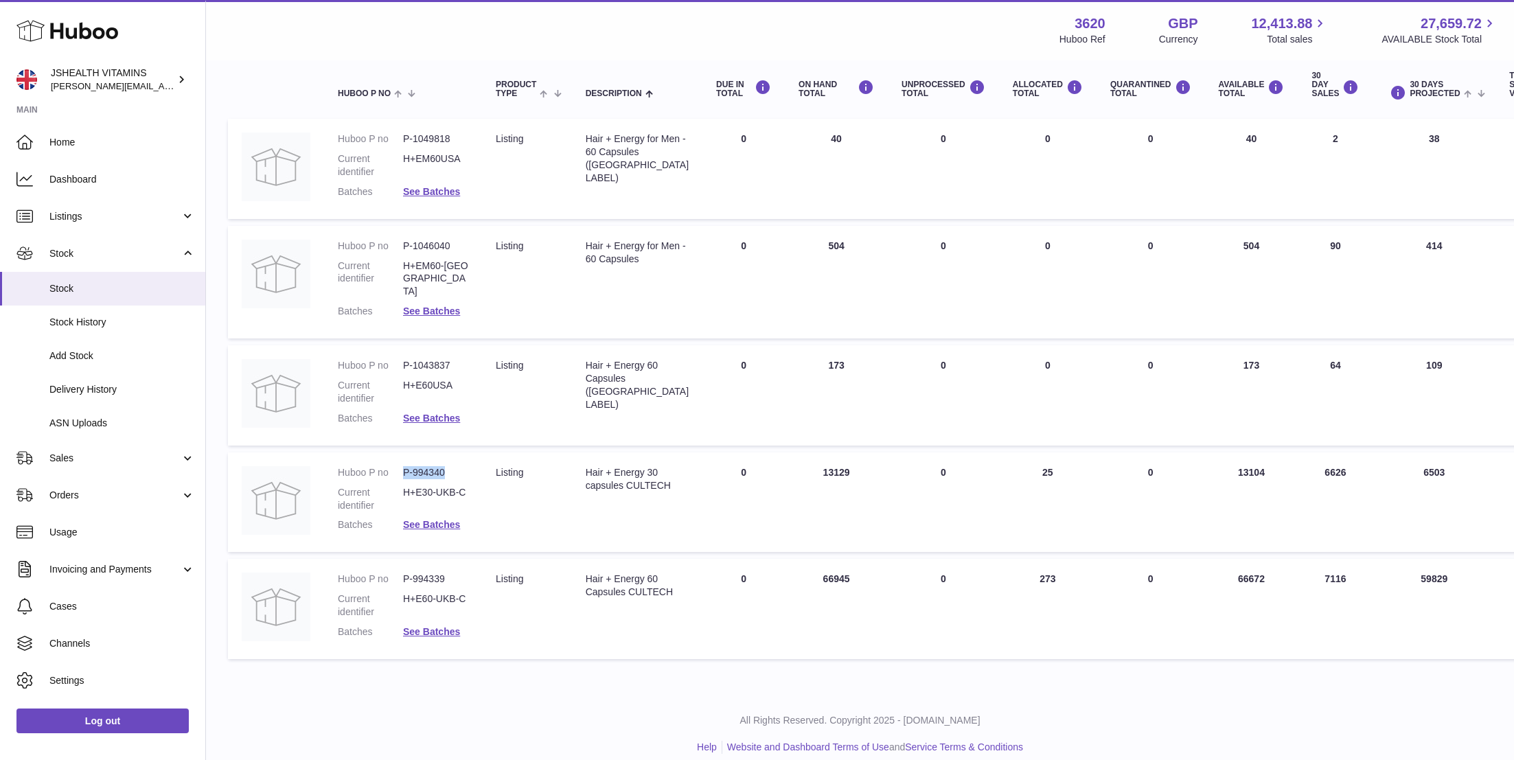
drag, startPoint x: 454, startPoint y: 457, endPoint x: 399, endPoint y: 456, distance: 54.9
click at [399, 466] on dl "Huboo P no P-994340 Current identifier H+E30-UKB-C Batches See Batches" at bounding box center [403, 502] width 130 height 73
click at [429, 519] on link "See Batches" at bounding box center [431, 524] width 57 height 11
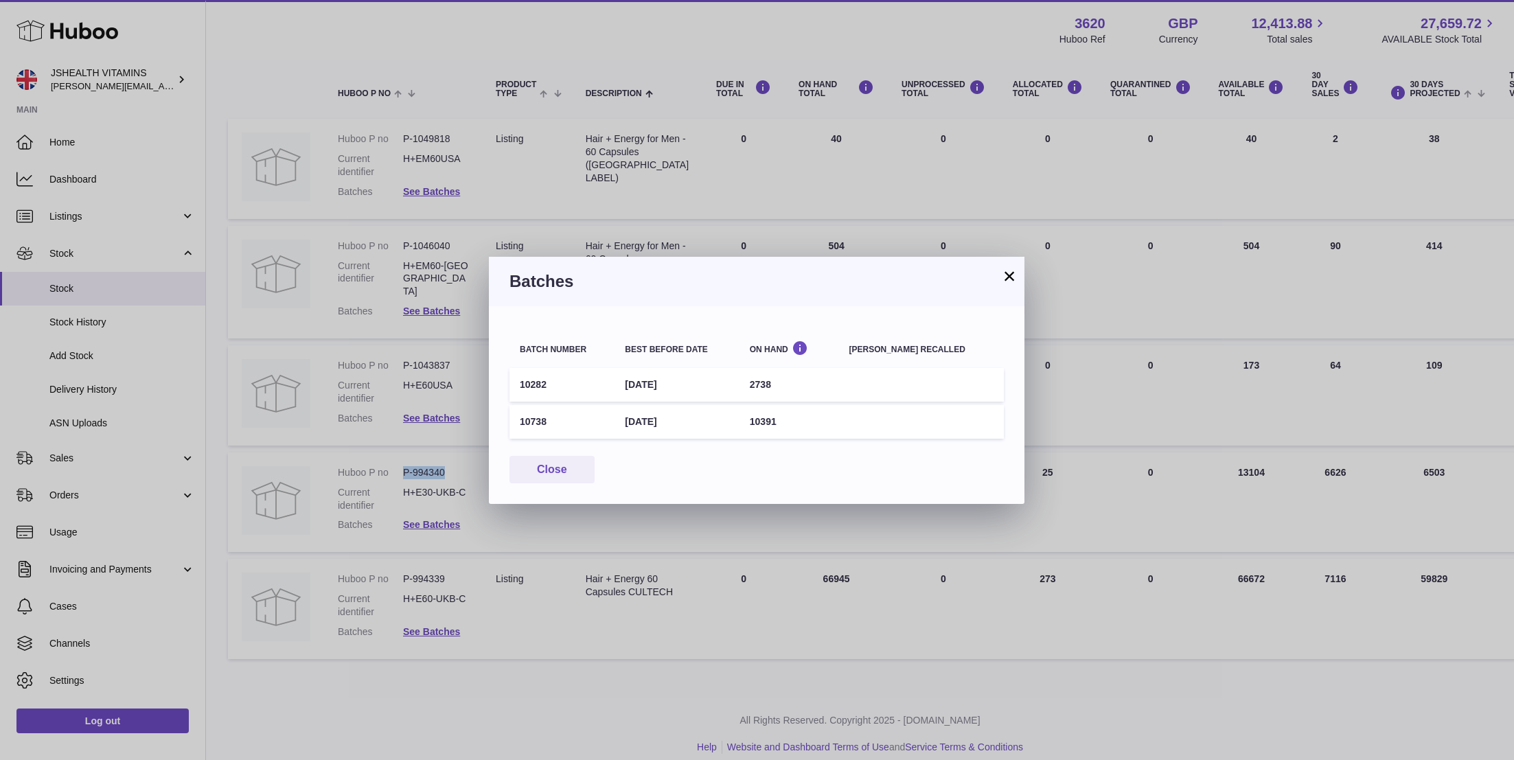
drag, startPoint x: 569, startPoint y: 421, endPoint x: 510, endPoint y: 421, distance: 59.0
click at [510, 421] on td "10738" at bounding box center [561, 422] width 105 height 34
drag, startPoint x: 709, startPoint y: 418, endPoint x: 636, endPoint y: 418, distance: 72.8
click at [636, 418] on td "[DATE]" at bounding box center [676, 422] width 124 height 34
click at [1012, 274] on button "×" at bounding box center [1009, 276] width 16 height 16
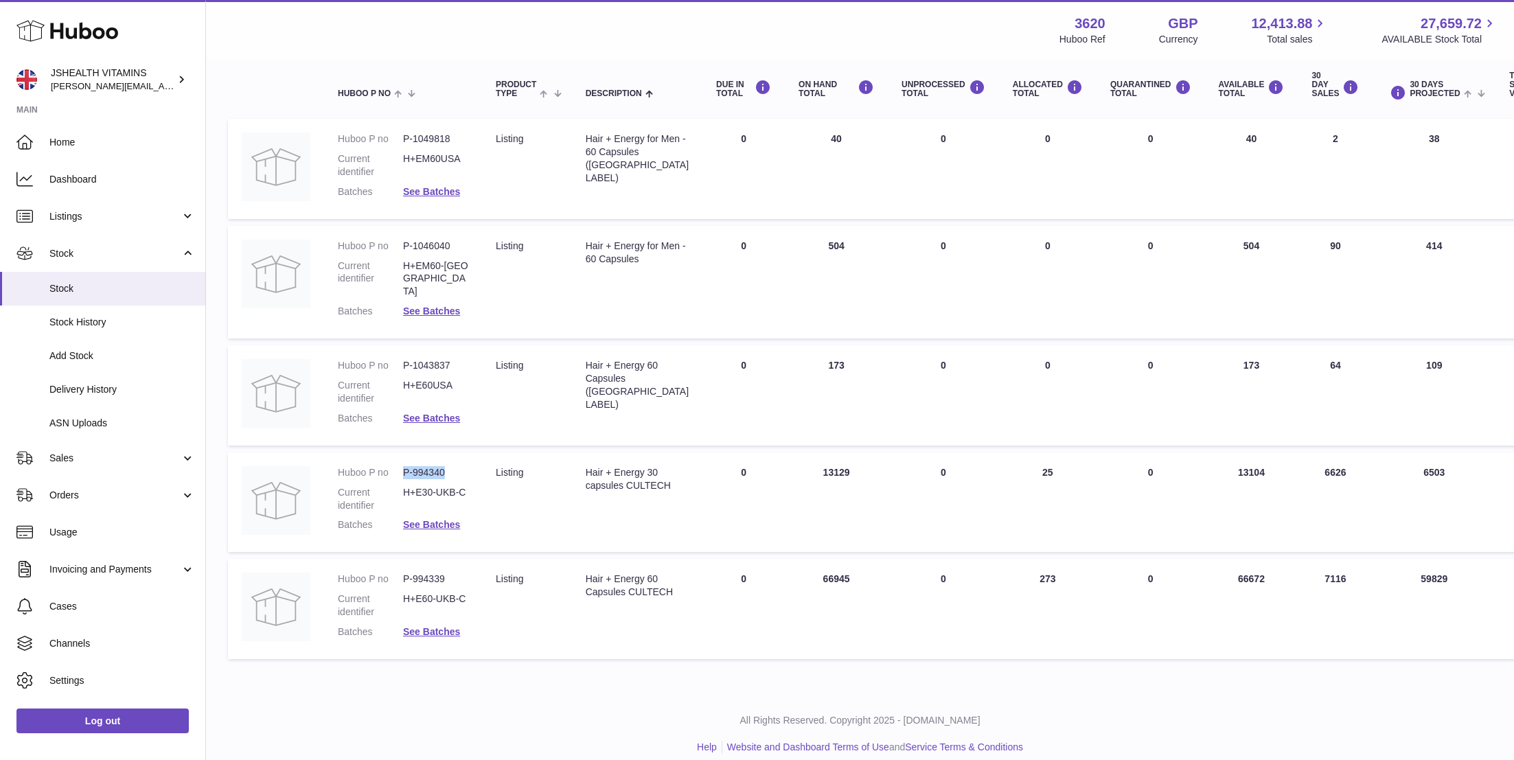
scroll to position [0, 0]
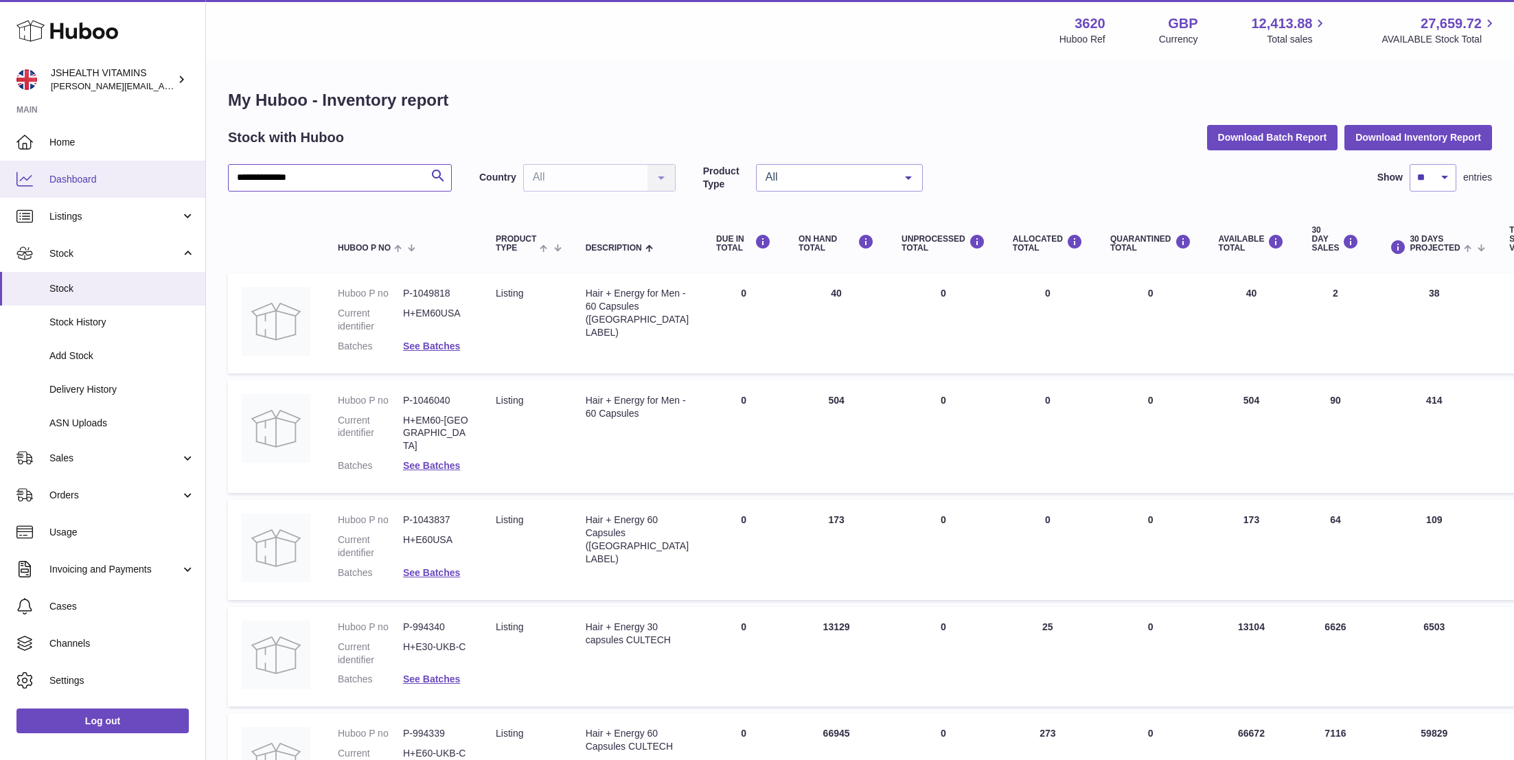
drag, startPoint x: 317, startPoint y: 180, endPoint x: 176, endPoint y: 179, distance: 140.1
click at [176, 179] on div "**********" at bounding box center [757, 464] width 1514 height 929
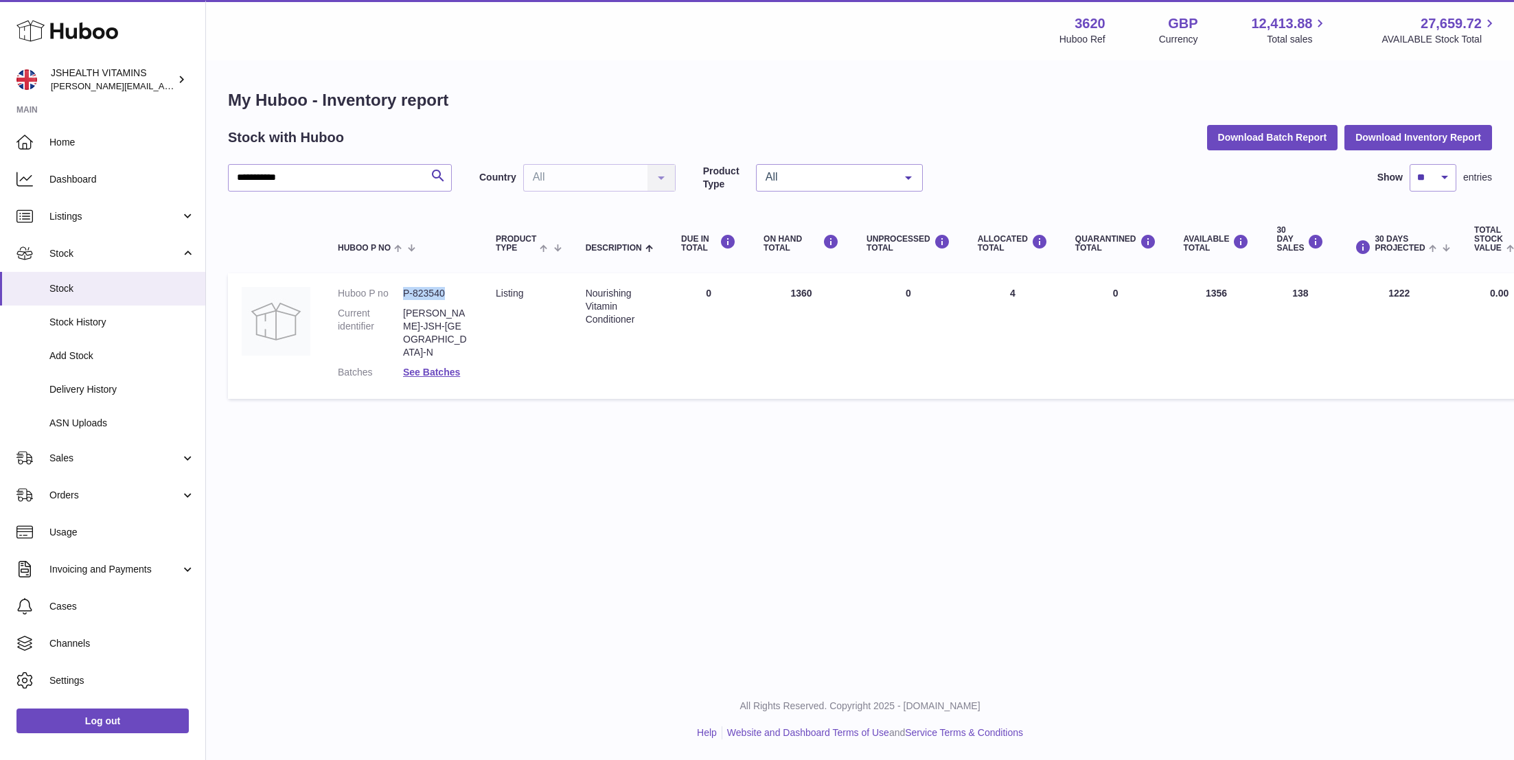
drag, startPoint x: 455, startPoint y: 287, endPoint x: 394, endPoint y: 287, distance: 61.1
click at [394, 287] on dl "Huboo P no P-823540 Current identifier [PERSON_NAME]-JSH-UK-N Batches See Batch…" at bounding box center [403, 336] width 130 height 98
click at [438, 366] on dd "See Batches" at bounding box center [435, 372] width 65 height 13
click at [438, 367] on link "See Batches" at bounding box center [431, 372] width 57 height 11
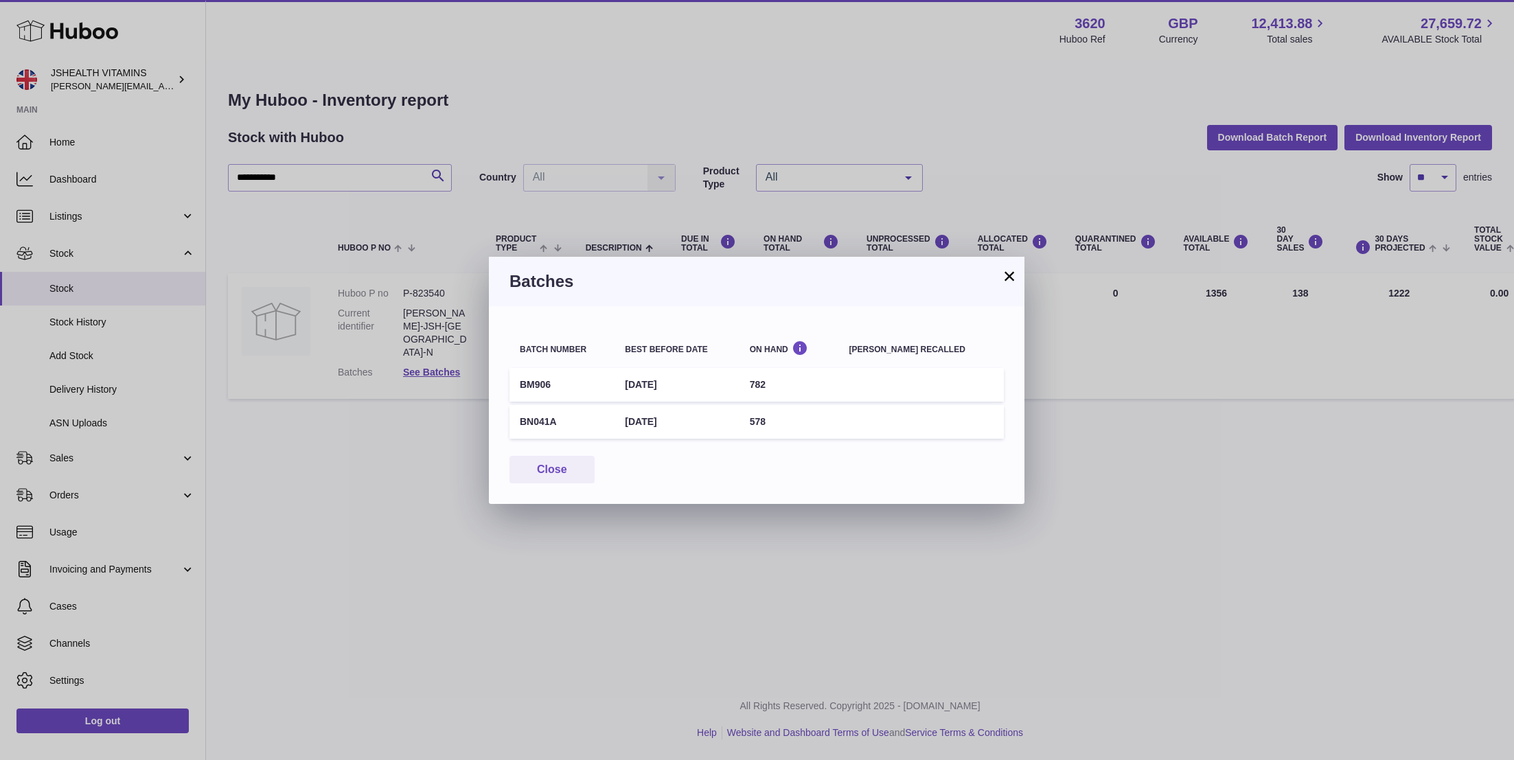
drag, startPoint x: 566, startPoint y: 419, endPoint x: 514, endPoint y: 419, distance: 51.5
click at [514, 419] on td "BN041A" at bounding box center [561, 422] width 105 height 34
drag, startPoint x: 698, startPoint y: 415, endPoint x: 637, endPoint y: 416, distance: 61.1
click at [637, 416] on td "[DATE]" at bounding box center [676, 422] width 124 height 34
click at [1009, 273] on button "×" at bounding box center [1009, 276] width 16 height 16
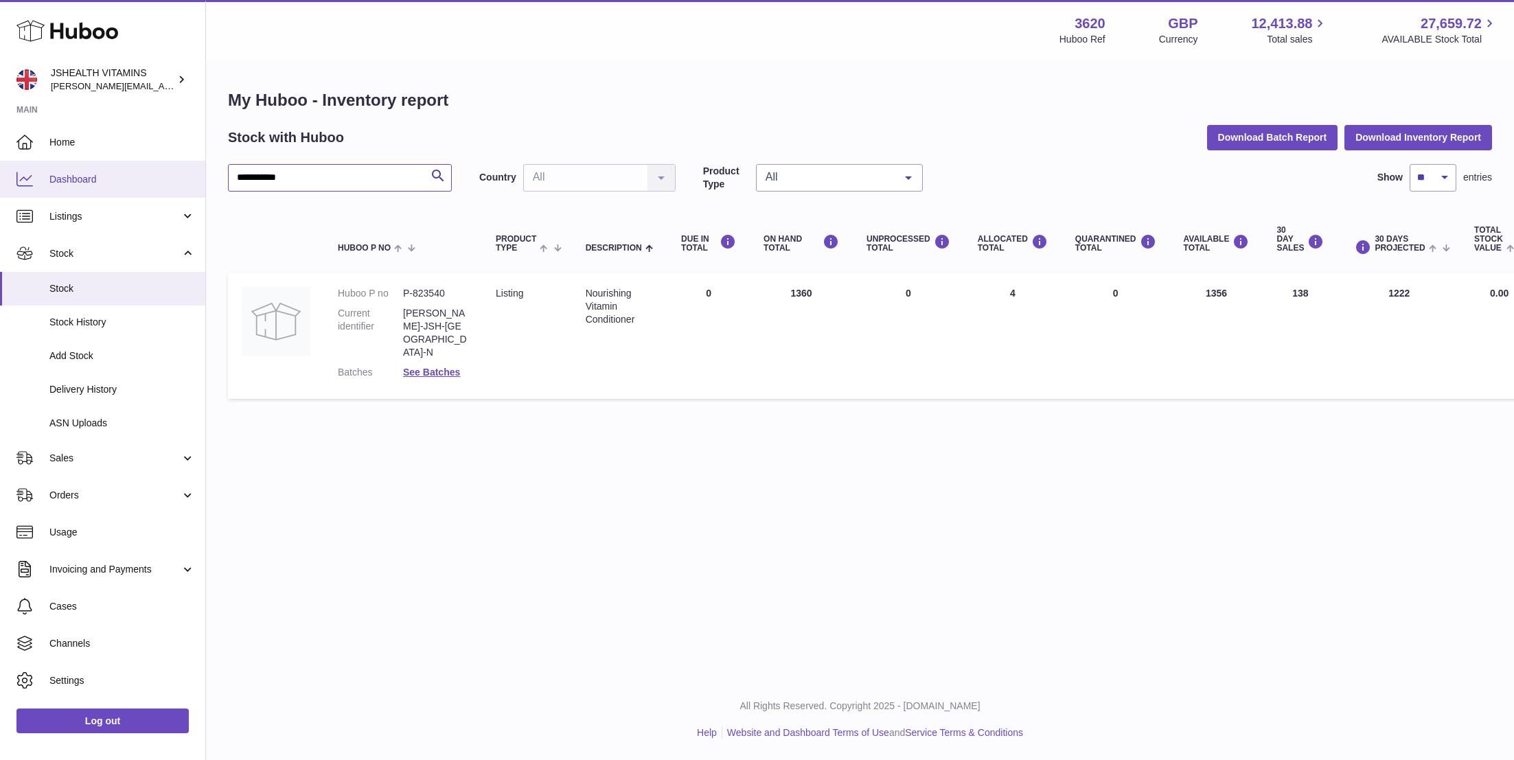
drag, startPoint x: 305, startPoint y: 181, endPoint x: 159, endPoint y: 181, distance: 145.6
click at [159, 181] on div "**********" at bounding box center [757, 380] width 1514 height 760
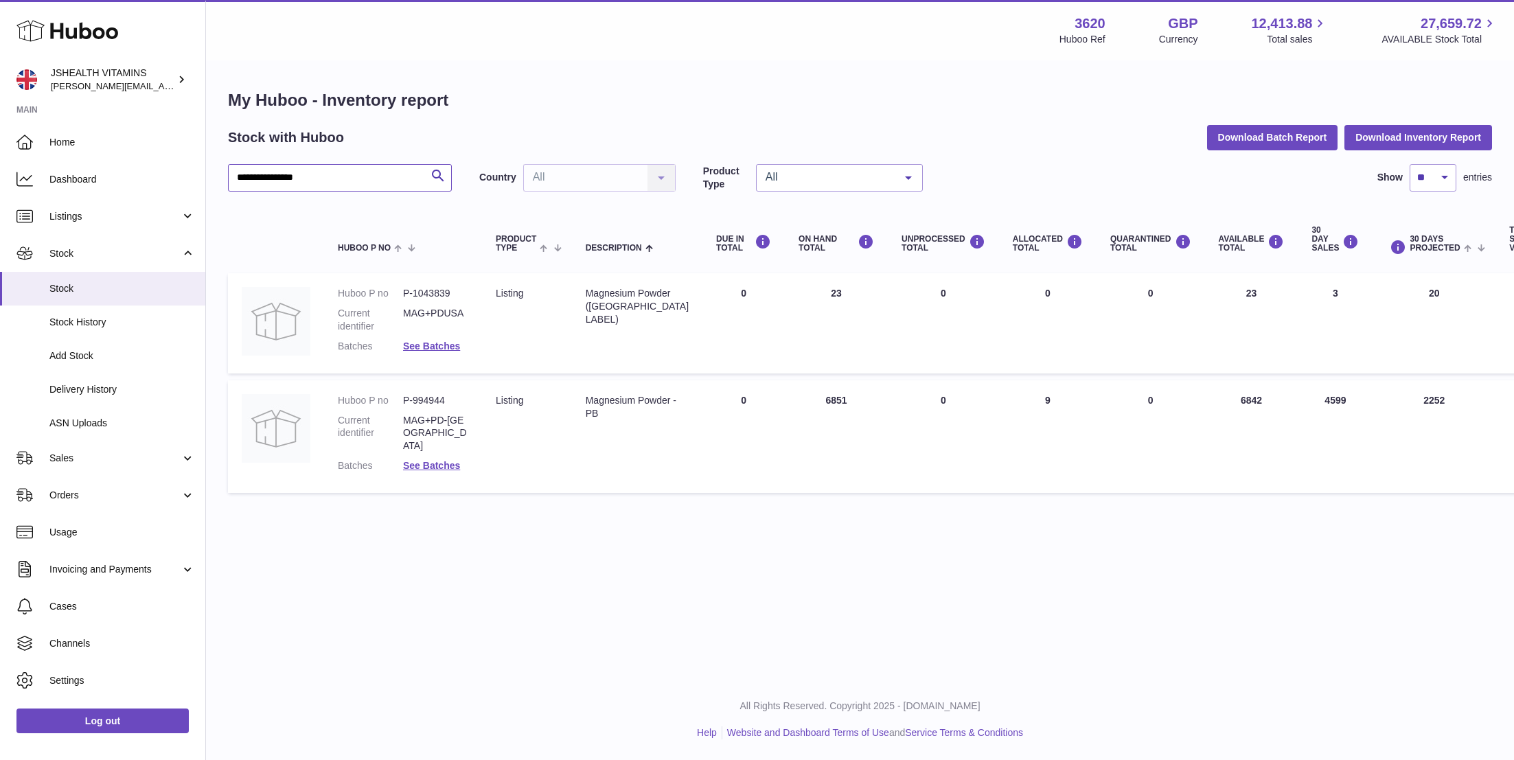
type input "**********"
drag, startPoint x: 449, startPoint y: 399, endPoint x: 400, endPoint y: 398, distance: 49.4
click at [400, 398] on dl "Huboo P no P-994944 Current identifier MAG+PD-UK Batches See Batches" at bounding box center [403, 436] width 130 height 85
click at [427, 460] on link "See Batches" at bounding box center [431, 465] width 57 height 11
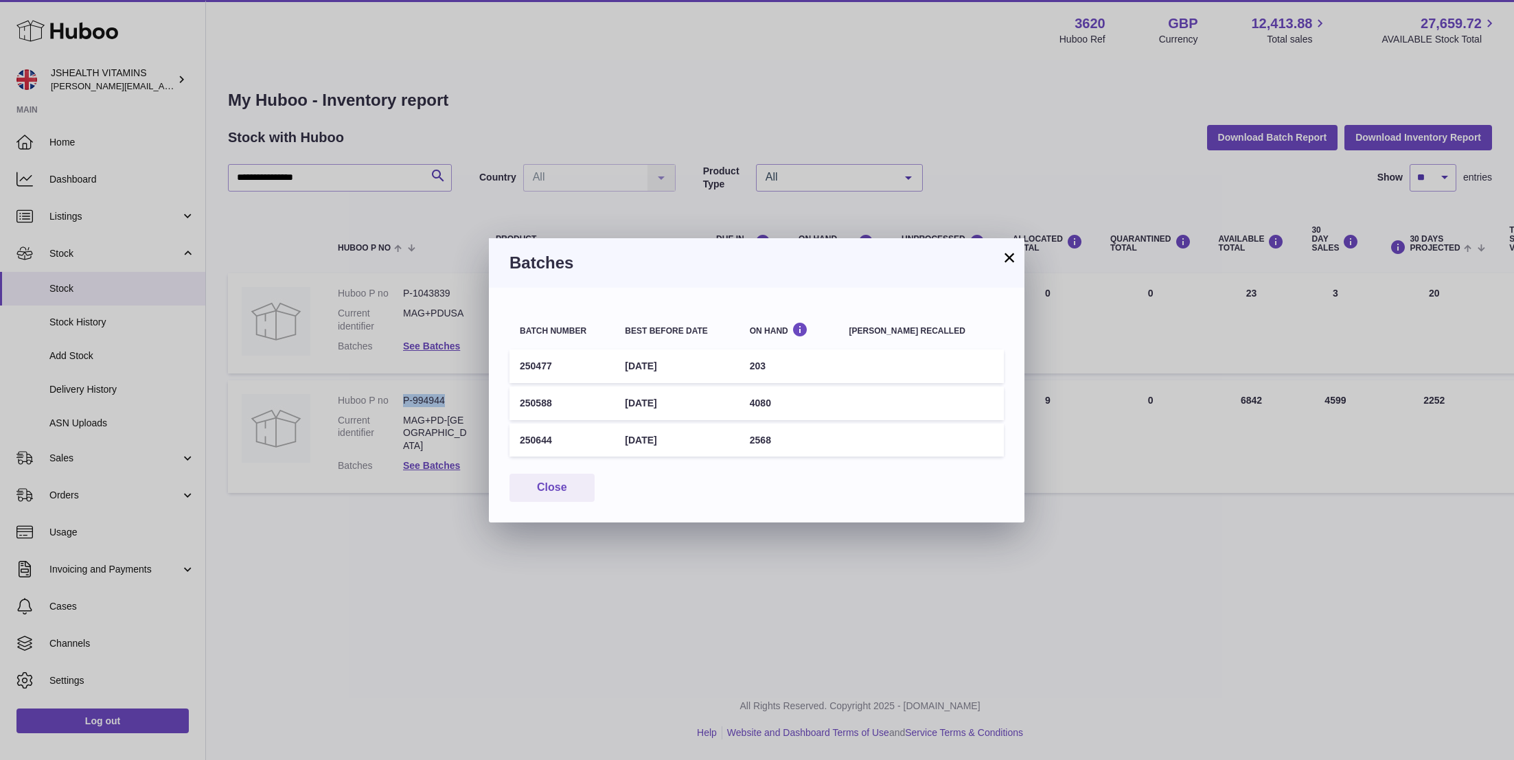
drag, startPoint x: 557, startPoint y: 366, endPoint x: 507, endPoint y: 366, distance: 50.1
click at [507, 366] on div "Batch number Best before date On Hand [PERSON_NAME] recalled 250477 [DATE] 203 …" at bounding box center [757, 405] width 536 height 235
click at [727, 400] on td "[DATE]" at bounding box center [676, 404] width 124 height 34
drag, startPoint x: 559, startPoint y: 366, endPoint x: 519, endPoint y: 365, distance: 39.8
click at [519, 365] on td "250477" at bounding box center [561, 366] width 105 height 34
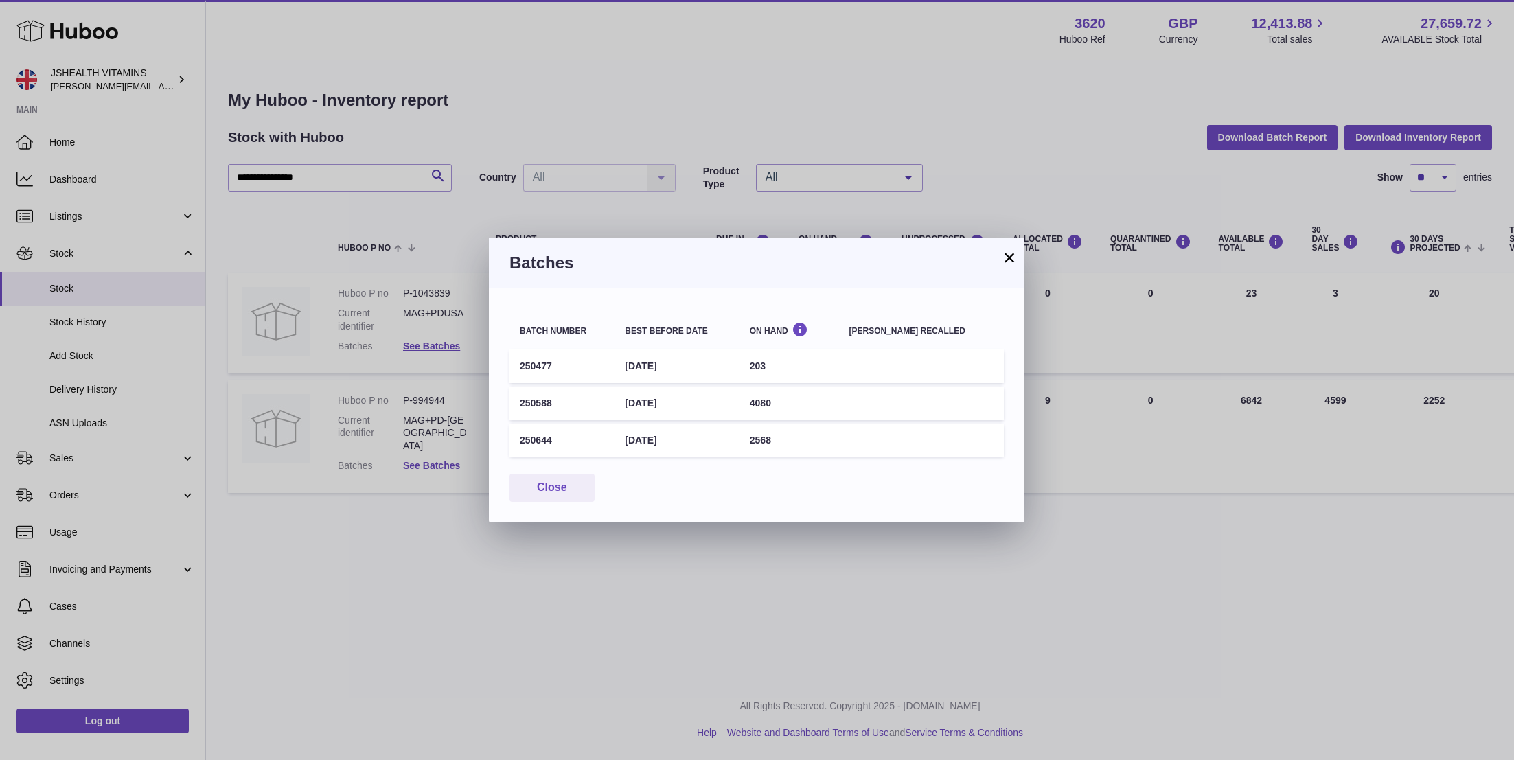
drag, startPoint x: 702, startPoint y: 360, endPoint x: 633, endPoint y: 361, distance: 68.7
click at [633, 361] on td "[DATE]" at bounding box center [676, 366] width 124 height 34
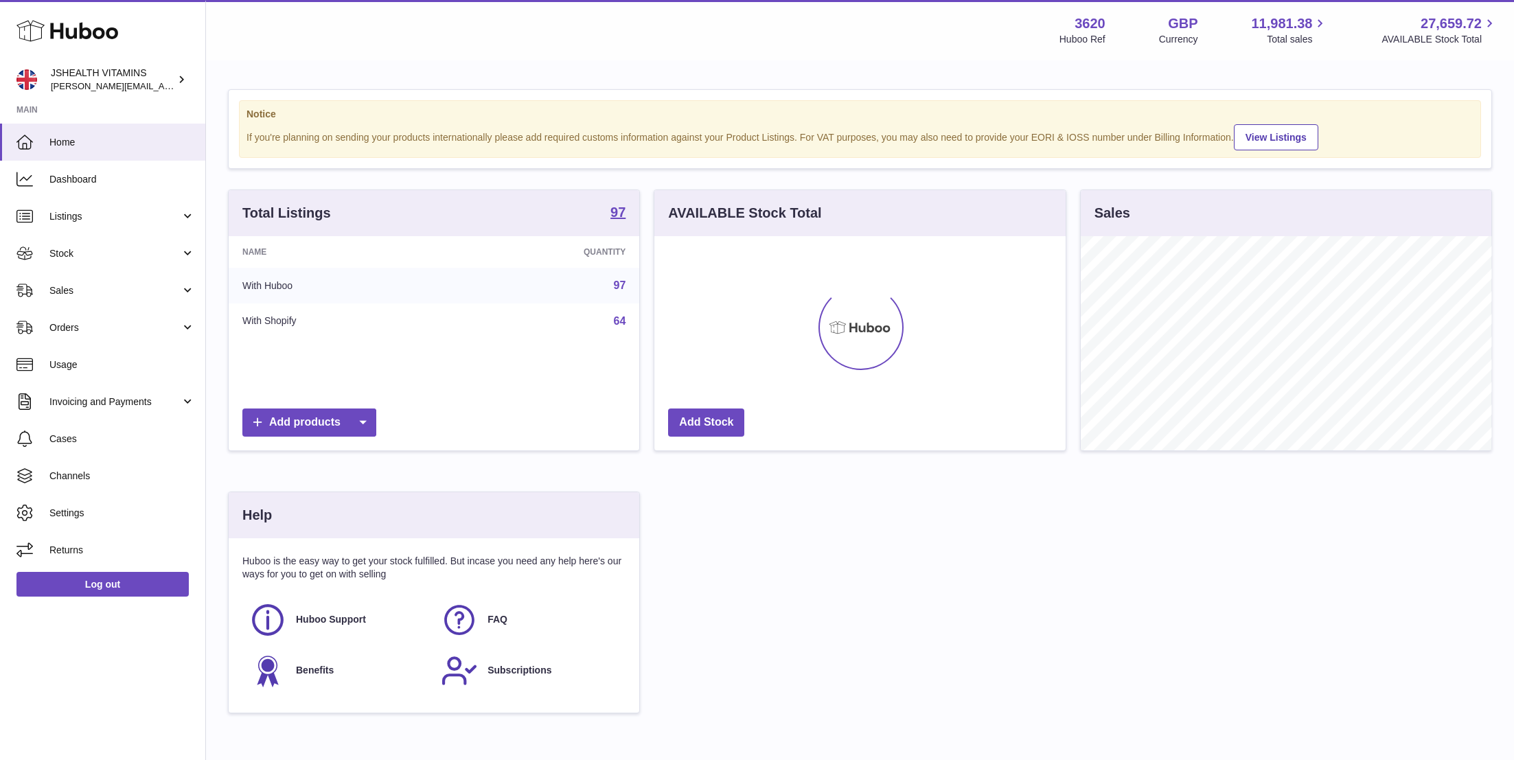
scroll to position [214, 411]
click at [124, 252] on span "Stock" at bounding box center [114, 253] width 131 height 13
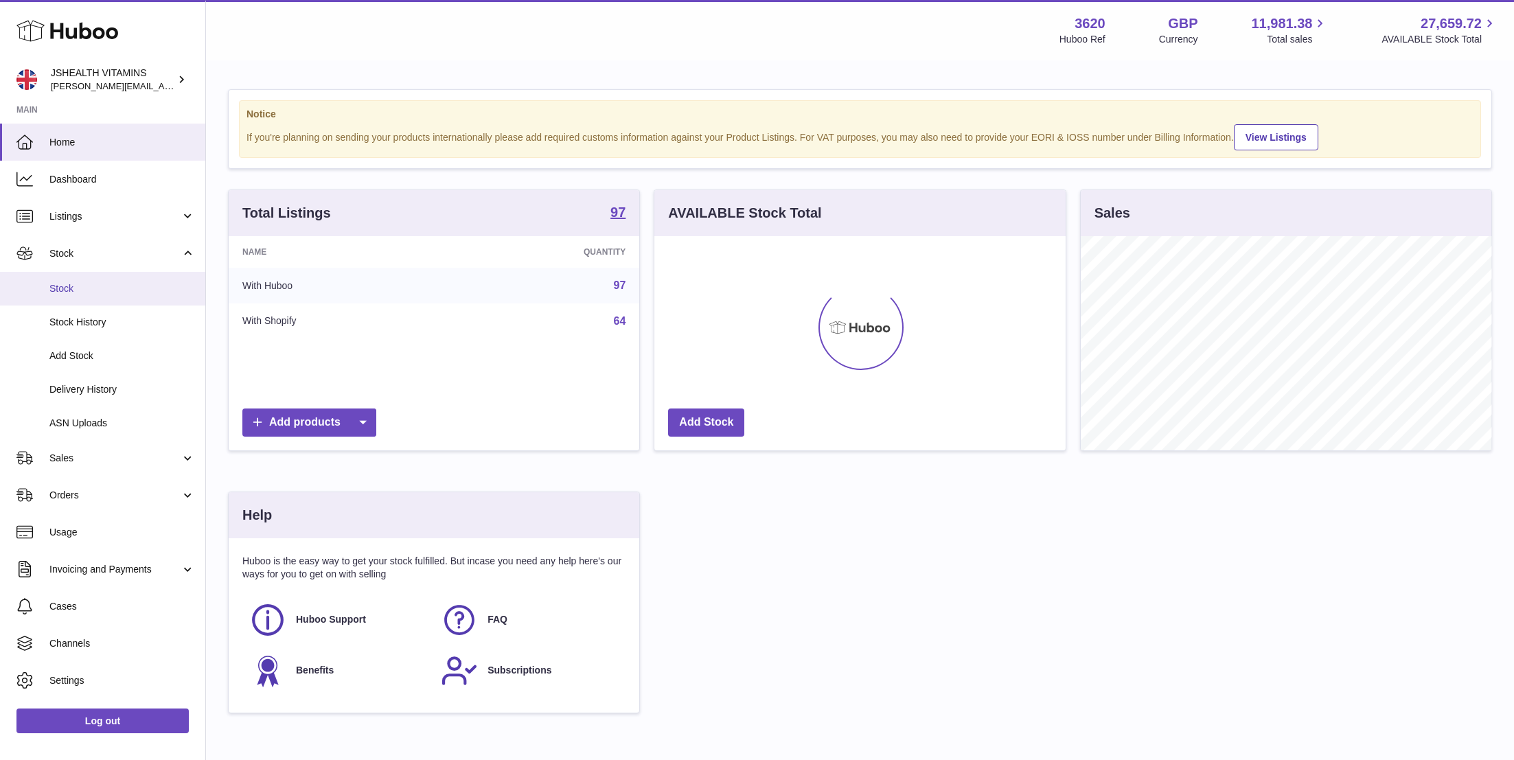
click at [116, 297] on link "Stock" at bounding box center [102, 289] width 205 height 34
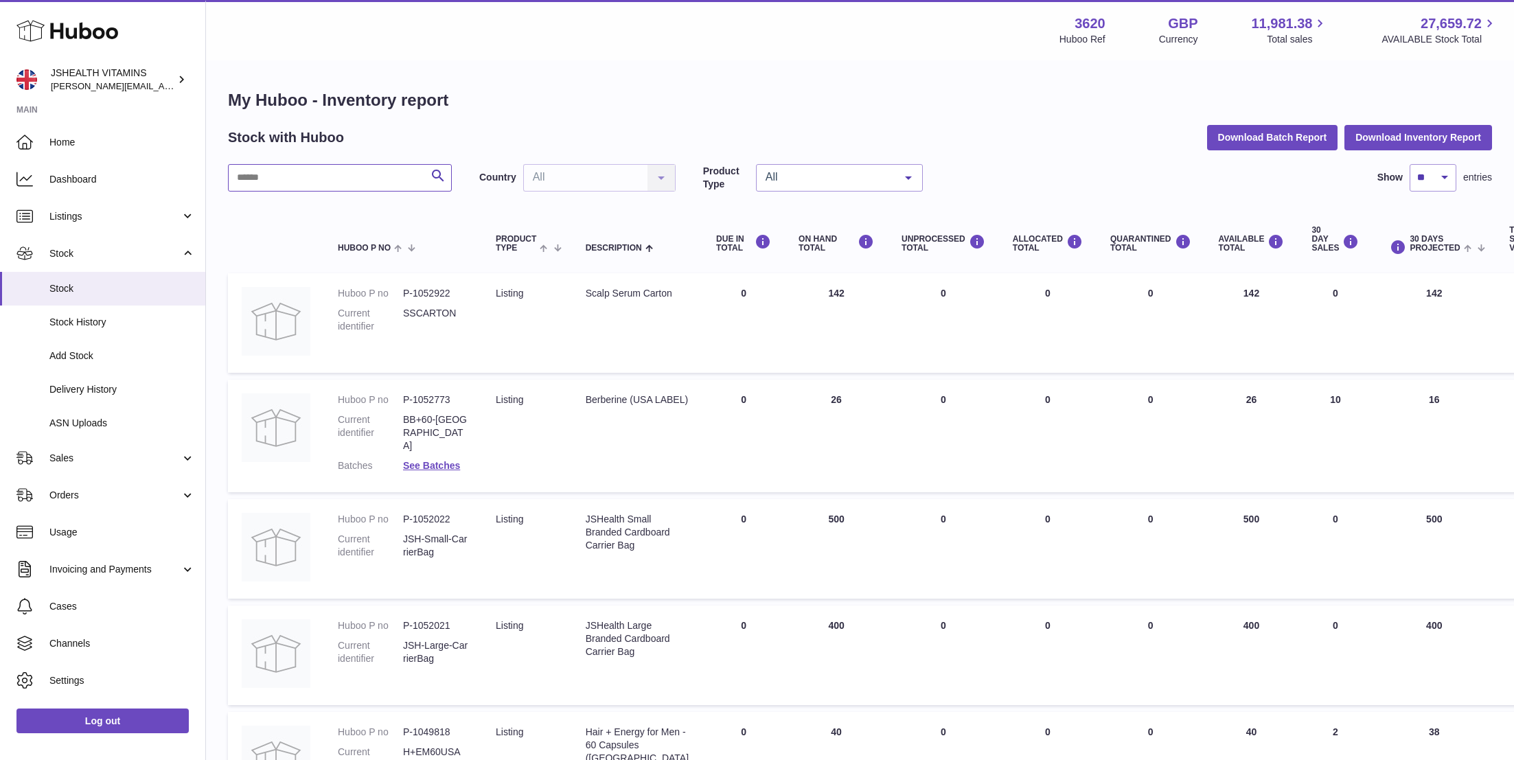
click at [329, 180] on input "text" at bounding box center [340, 177] width 224 height 27
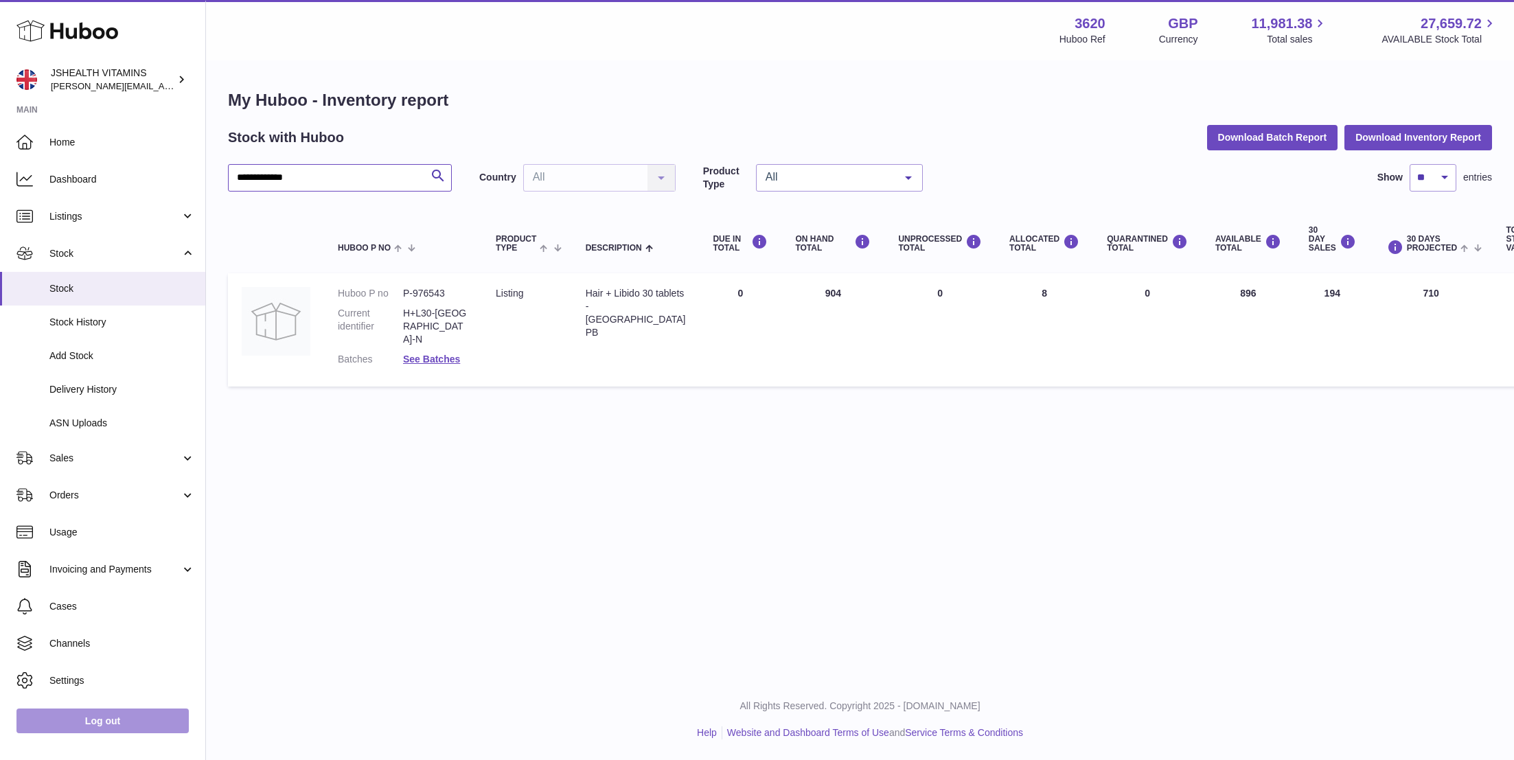
type input "**********"
click at [101, 715] on link "Log out" at bounding box center [102, 721] width 172 height 25
